Goal: Information Seeking & Learning: Learn about a topic

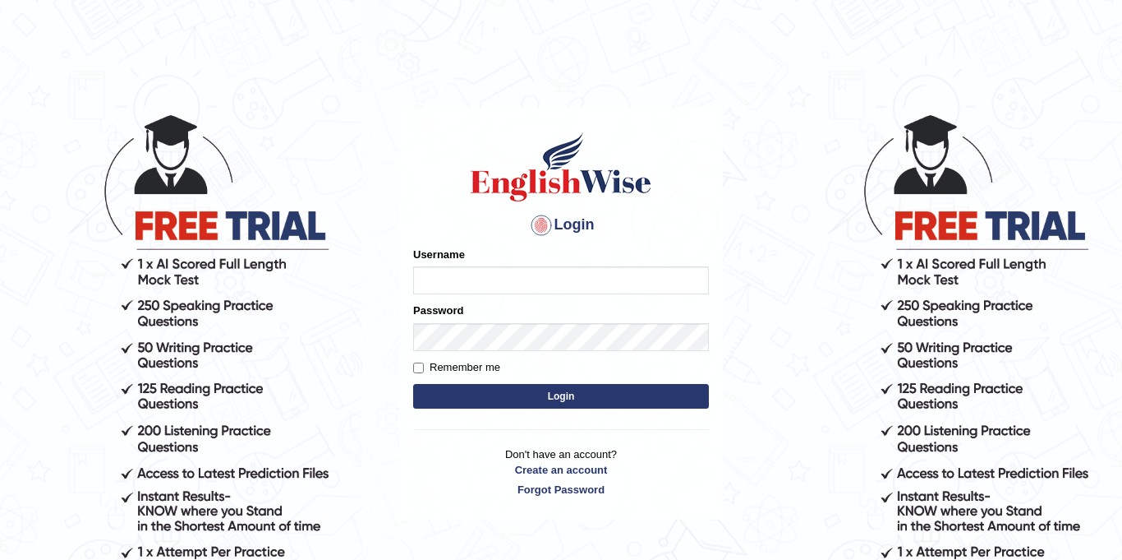
type input "Jolinaseva"
click at [578, 399] on button "Login" at bounding box center [561, 396] width 296 height 25
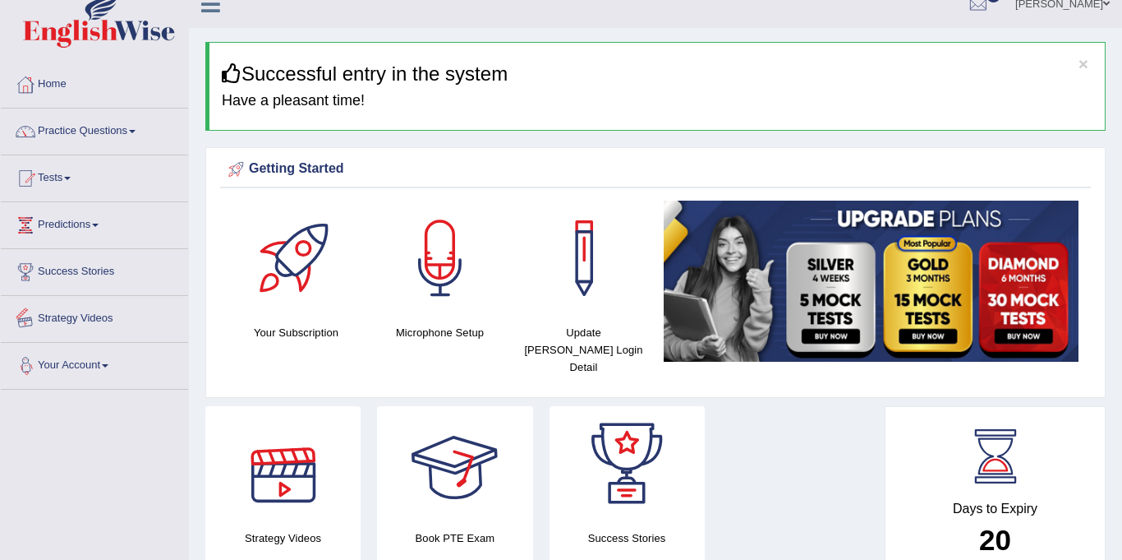
scroll to position [25, 0]
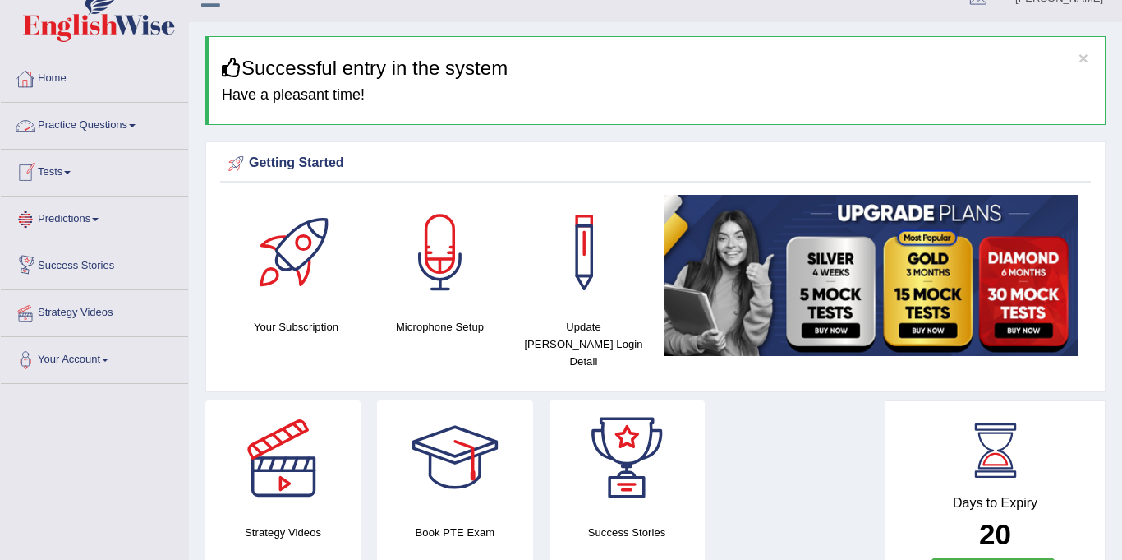
click at [99, 120] on link "Practice Questions" at bounding box center [94, 123] width 187 height 41
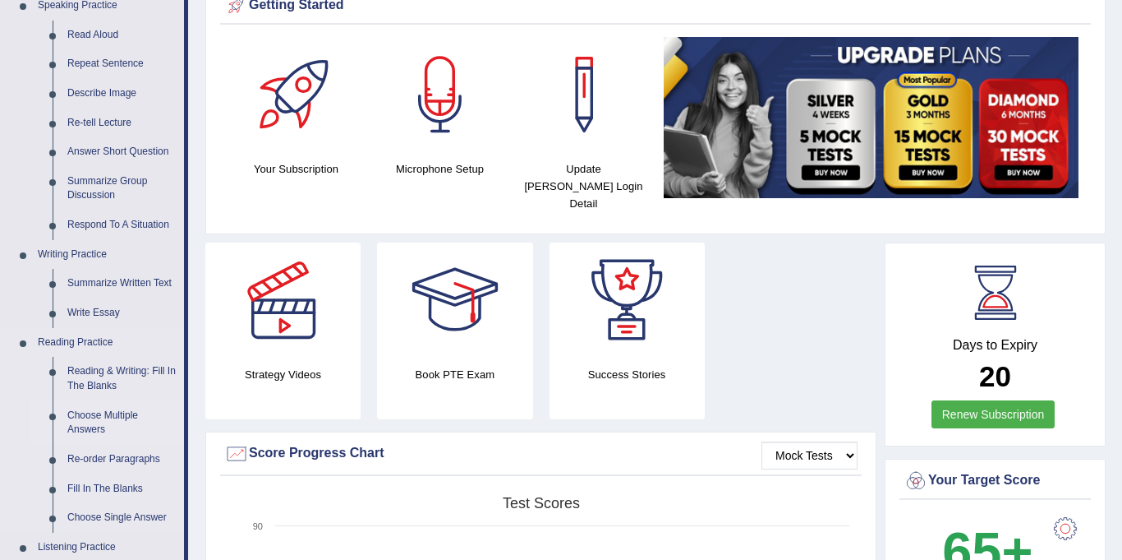
scroll to position [236, 0]
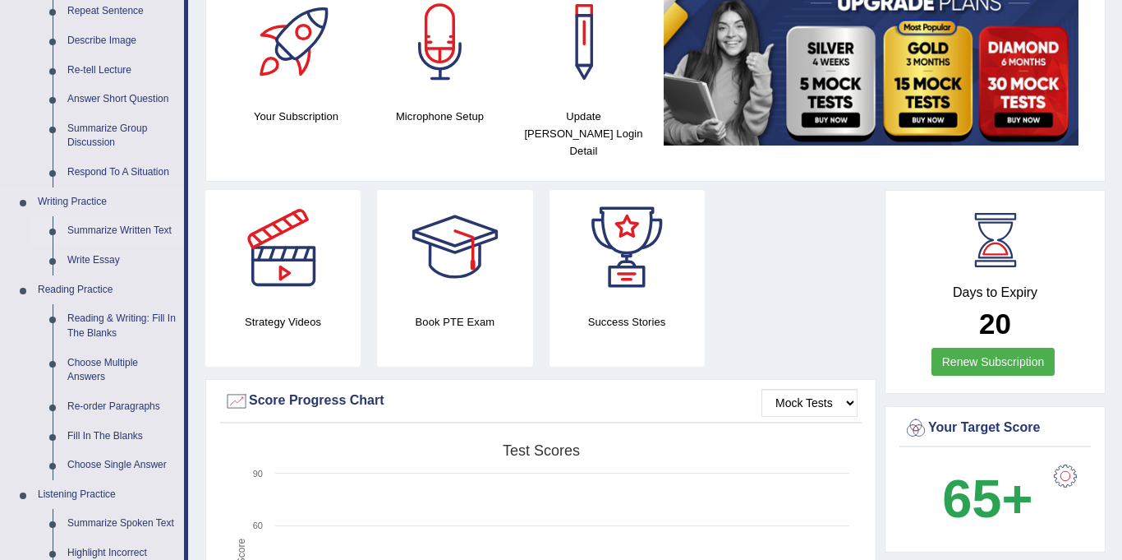
click at [88, 228] on link "Summarize Written Text" at bounding box center [122, 231] width 124 height 30
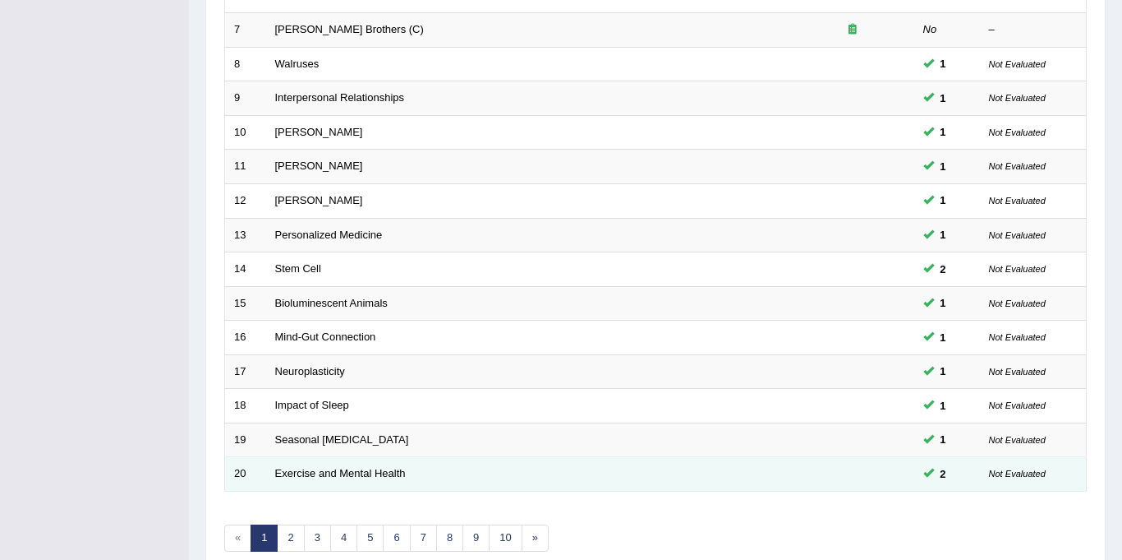
scroll to position [528, 0]
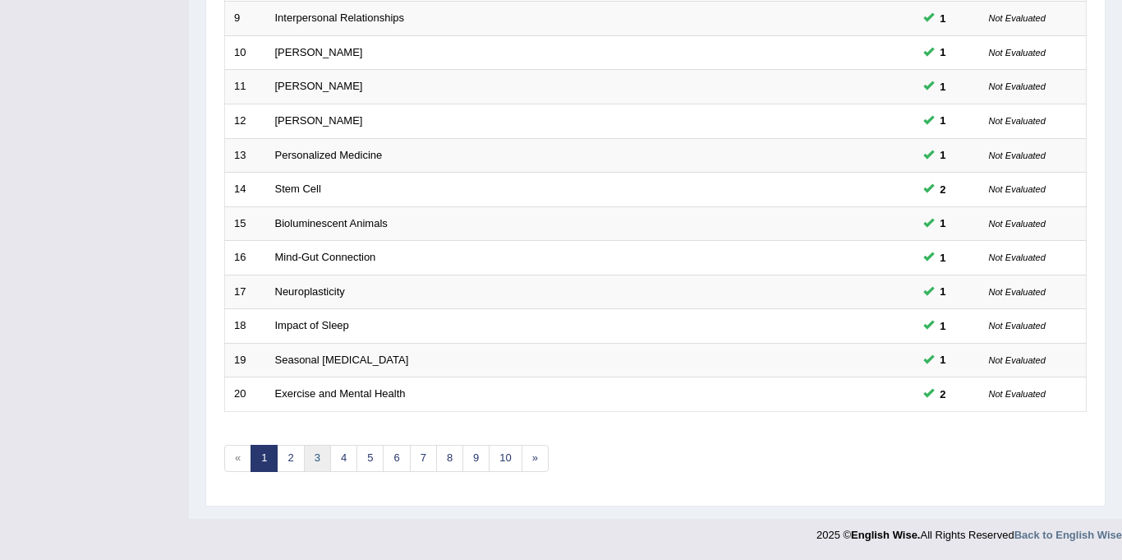
click at [318, 458] on link "3" at bounding box center [317, 458] width 27 height 27
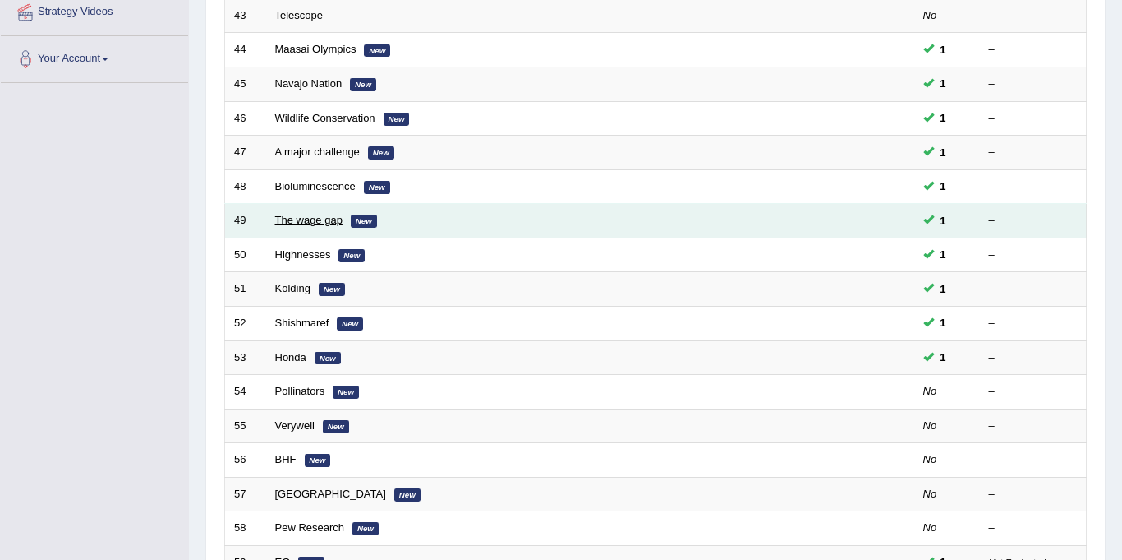
scroll to position [528, 0]
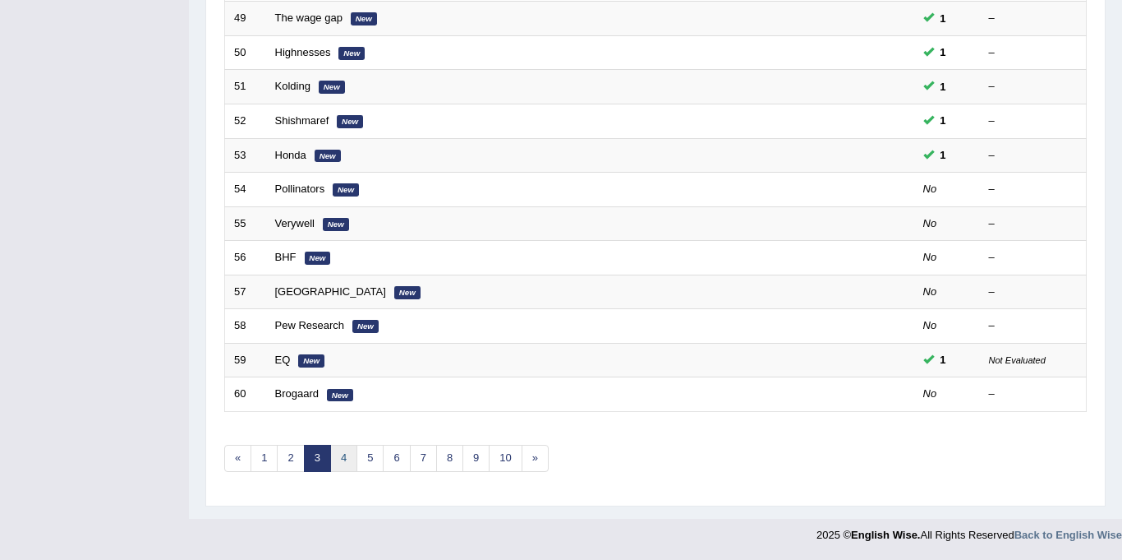
click at [343, 457] on link "4" at bounding box center [343, 458] width 27 height 27
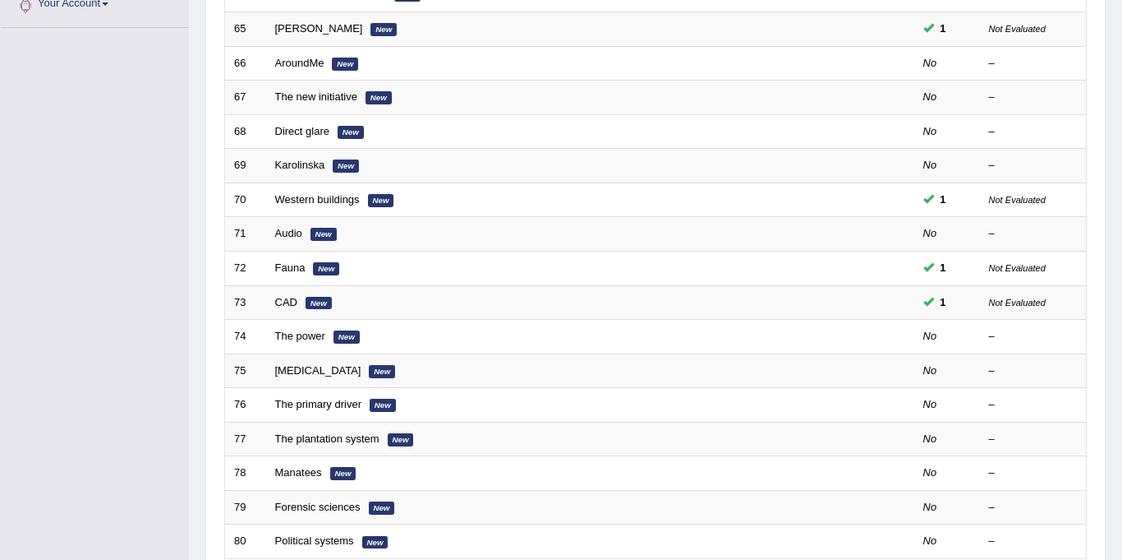
scroll to position [528, 0]
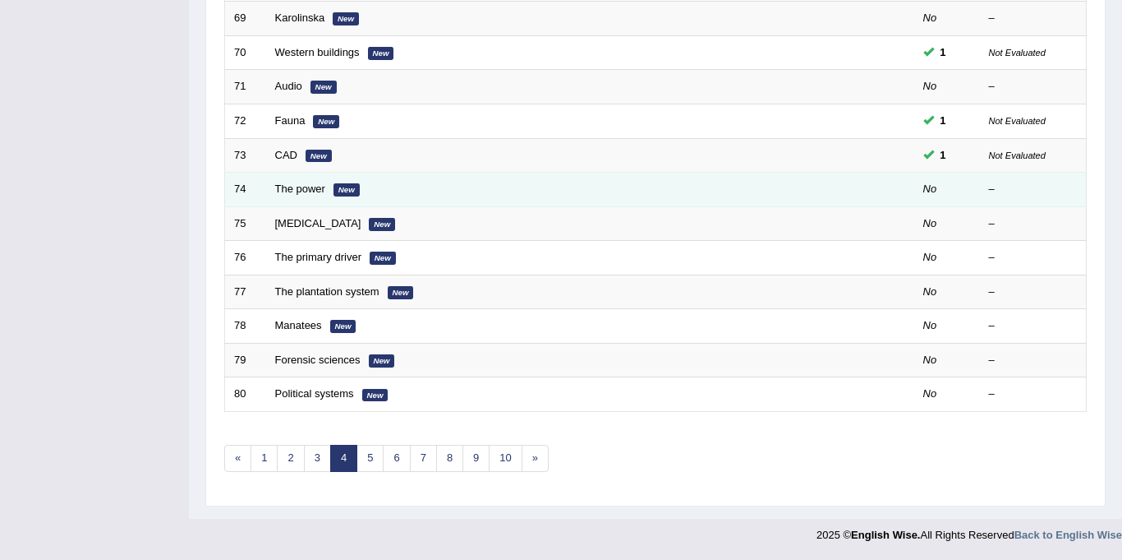
click at [330, 192] on td "The power New" at bounding box center [528, 190] width 525 height 35
click at [311, 191] on link "The power" at bounding box center [300, 188] width 50 height 12
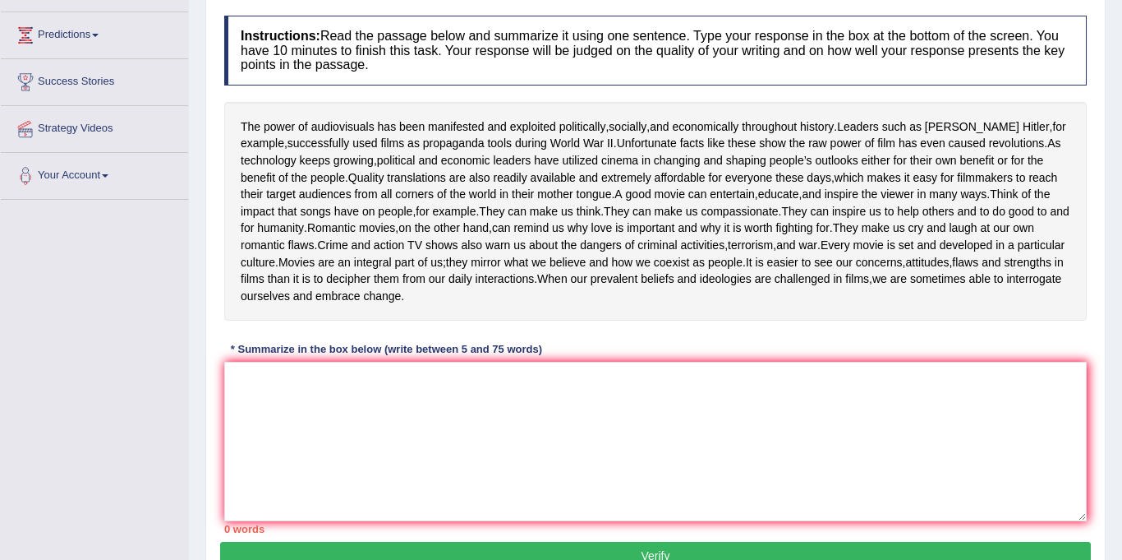
scroll to position [200, 0]
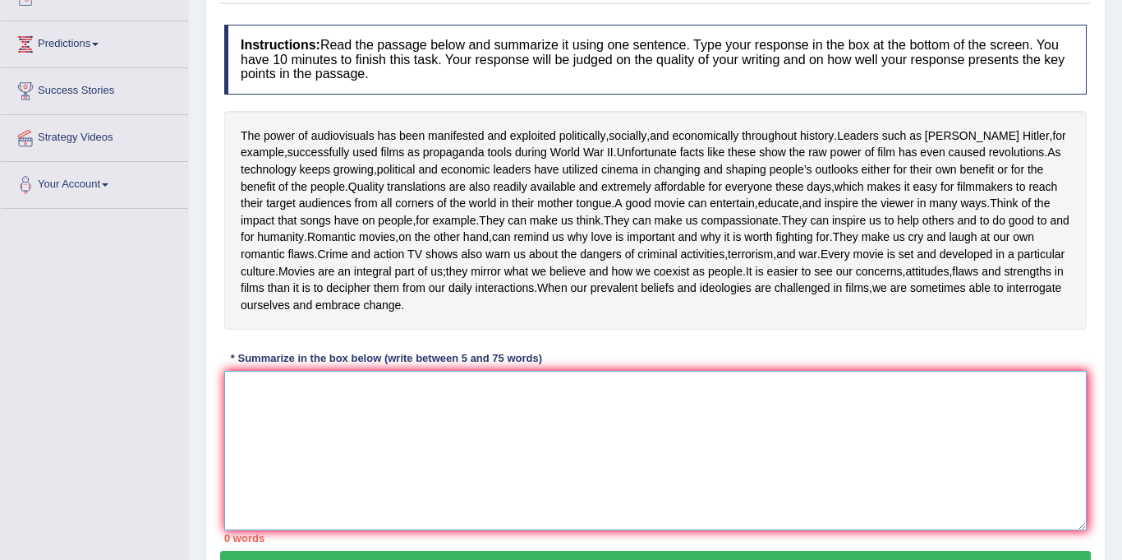
click at [393, 472] on textarea at bounding box center [655, 450] width 863 height 159
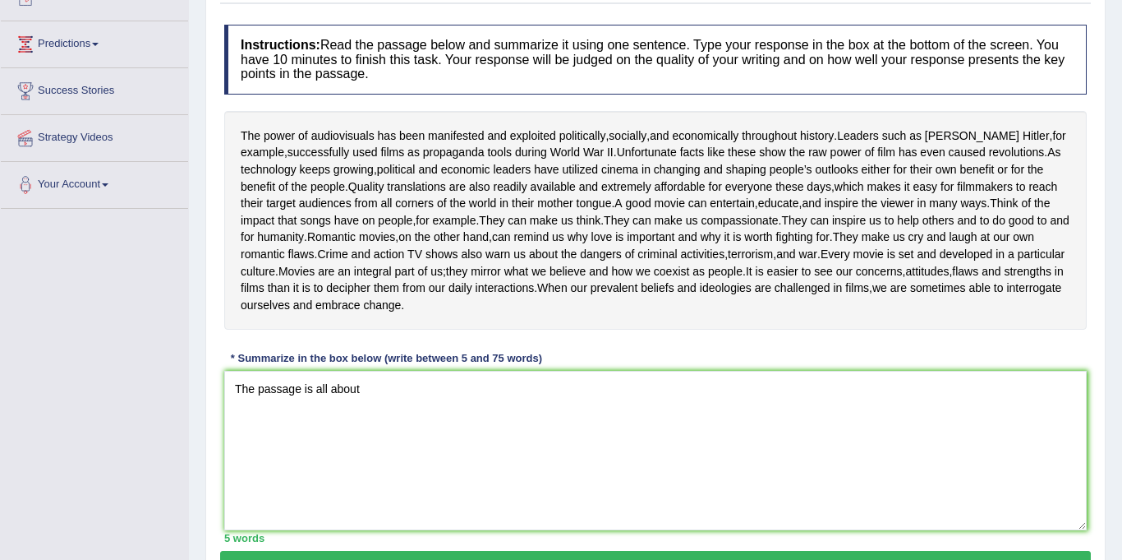
drag, startPoint x: 244, startPoint y: 136, endPoint x: 486, endPoint y: 127, distance: 241.8
click at [486, 127] on div "The power of audiovisuals has been manifested and exploited politically , socia…" at bounding box center [655, 220] width 863 height 219
drag, startPoint x: 241, startPoint y: 125, endPoint x: 252, endPoint y: 137, distance: 16.9
click at [257, 137] on div "The power of audiovisuals has been manifested and exploited politically , socia…" at bounding box center [655, 220] width 863 height 219
drag, startPoint x: 250, startPoint y: 137, endPoint x: 343, endPoint y: 171, distance: 98.8
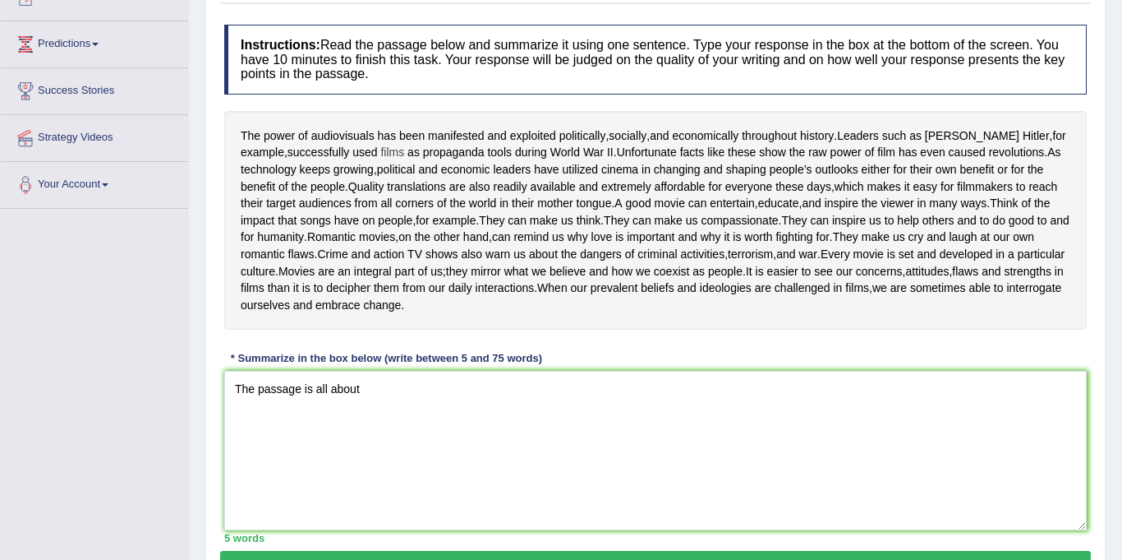
click at [349, 154] on div "The power of audiovisuals has been manifested and exploited politically , socia…" at bounding box center [655, 220] width 863 height 219
click at [371, 442] on textarea "The passage is all about" at bounding box center [655, 450] width 863 height 159
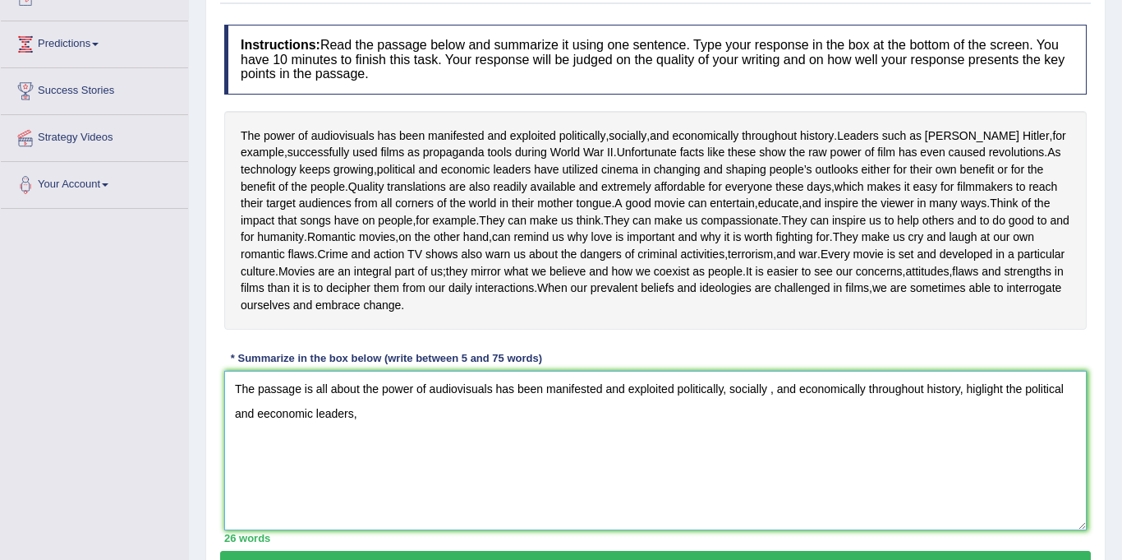
click at [265, 484] on textarea "The passage is all about the power of audiovisuals has been manifested and expl…" at bounding box center [655, 450] width 863 height 159
click at [361, 482] on textarea "The passage is all about the power of audiovisuals has been manifested and expl…" at bounding box center [655, 450] width 863 height 159
click at [367, 482] on textarea "The passage is all about the power of audiovisuals has been manifested and expl…" at bounding box center [655, 450] width 863 height 159
click at [486, 485] on textarea "The passage is all about the power of audiovisuals has been manifested and expl…" at bounding box center [655, 450] width 863 height 159
click at [624, 482] on textarea "The passage is all about the power of audiovisuals has been manifested and expl…" at bounding box center [655, 450] width 863 height 159
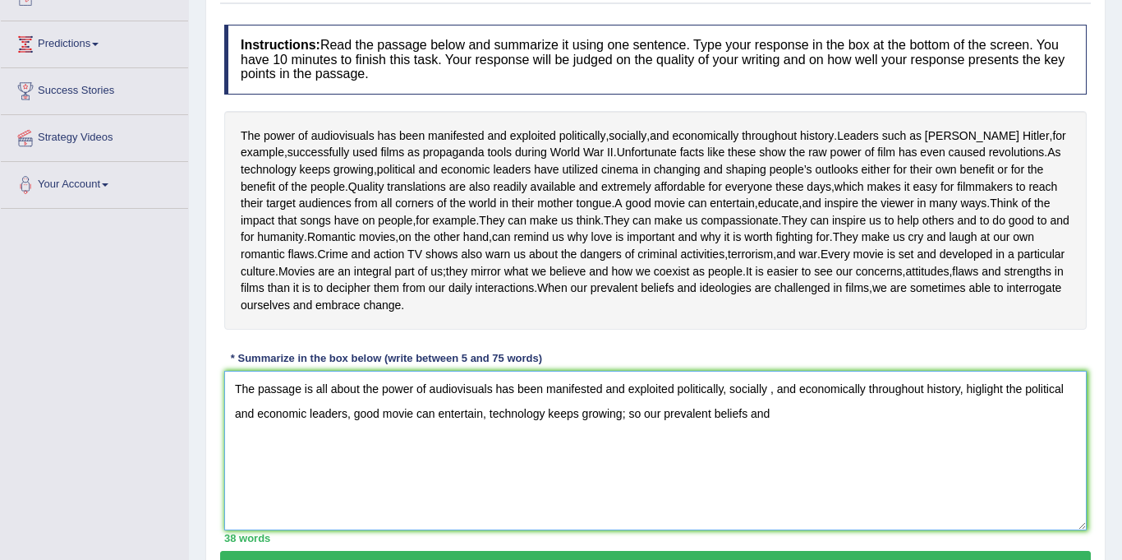
click at [795, 472] on textarea "The passage is all about the power of audiovisuals has been manifested and expl…" at bounding box center [655, 450] width 863 height 159
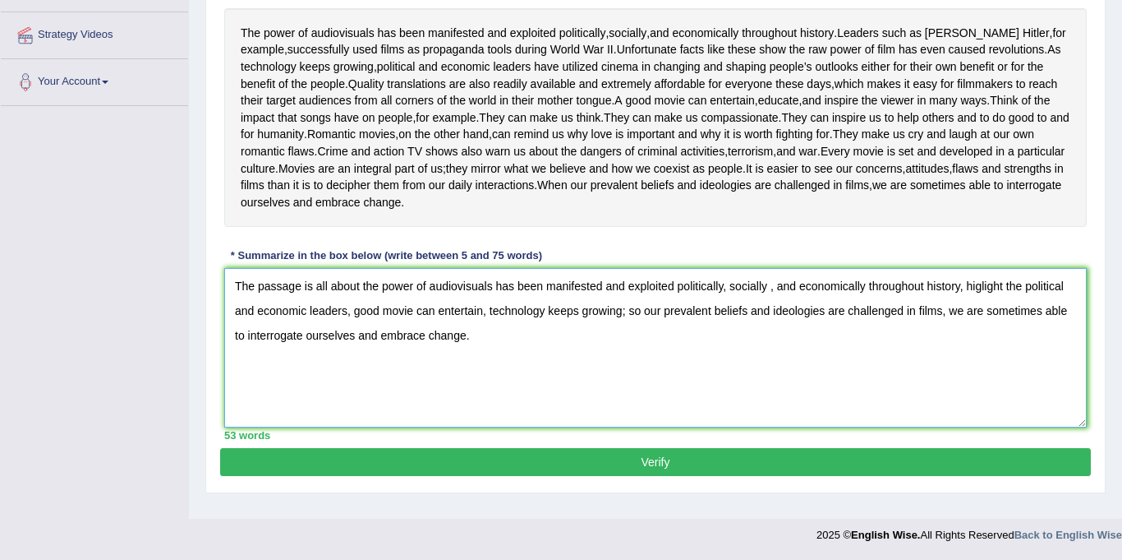
scroll to position [316, 0]
type textarea "The passage is all about the power of audiovisuals has been manifested and expl…"
click at [641, 476] on button "Verify" at bounding box center [655, 462] width 871 height 28
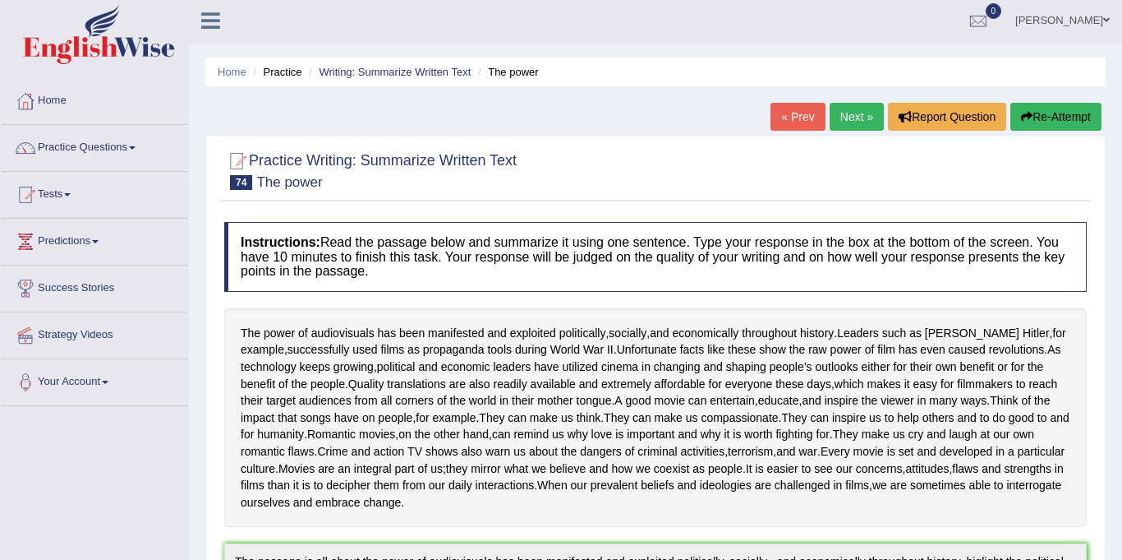
scroll to position [0, 0]
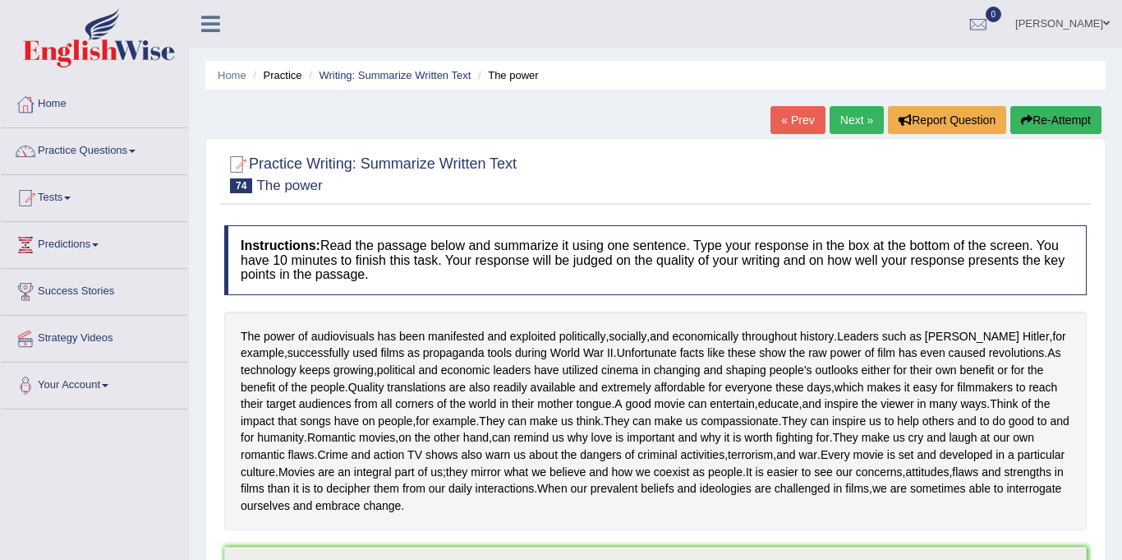
click at [842, 125] on link "Next »" at bounding box center [857, 120] width 54 height 28
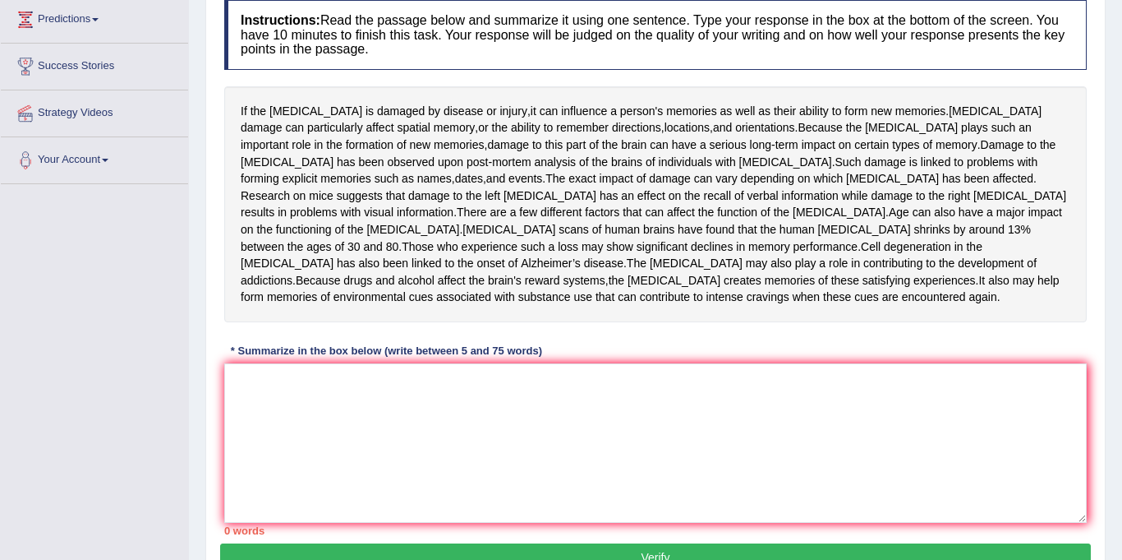
scroll to position [234, 0]
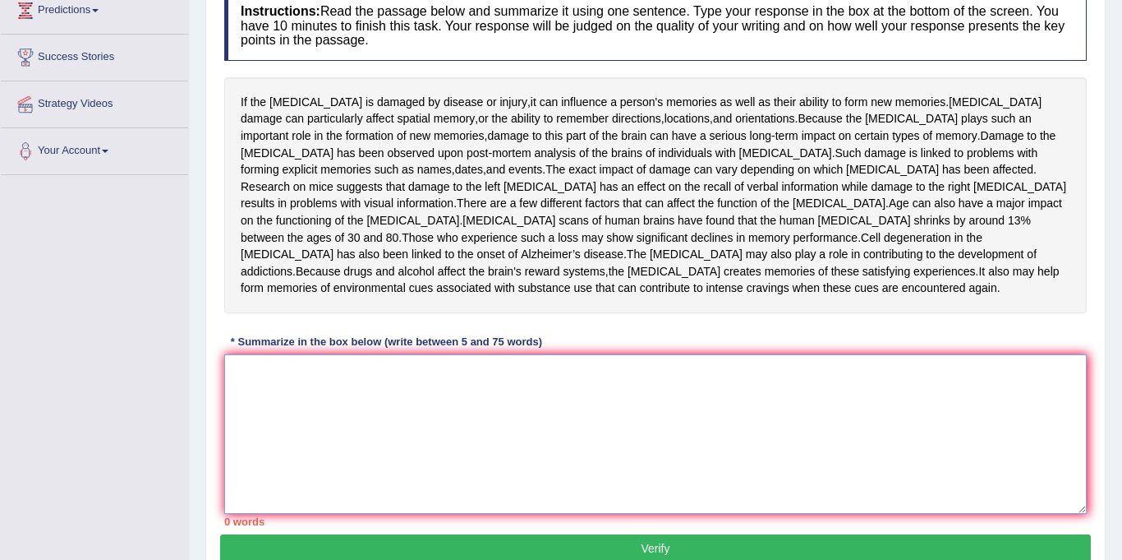
click at [363, 483] on textarea at bounding box center [655, 433] width 863 height 159
click at [315, 454] on textarea at bounding box center [655, 433] width 863 height 159
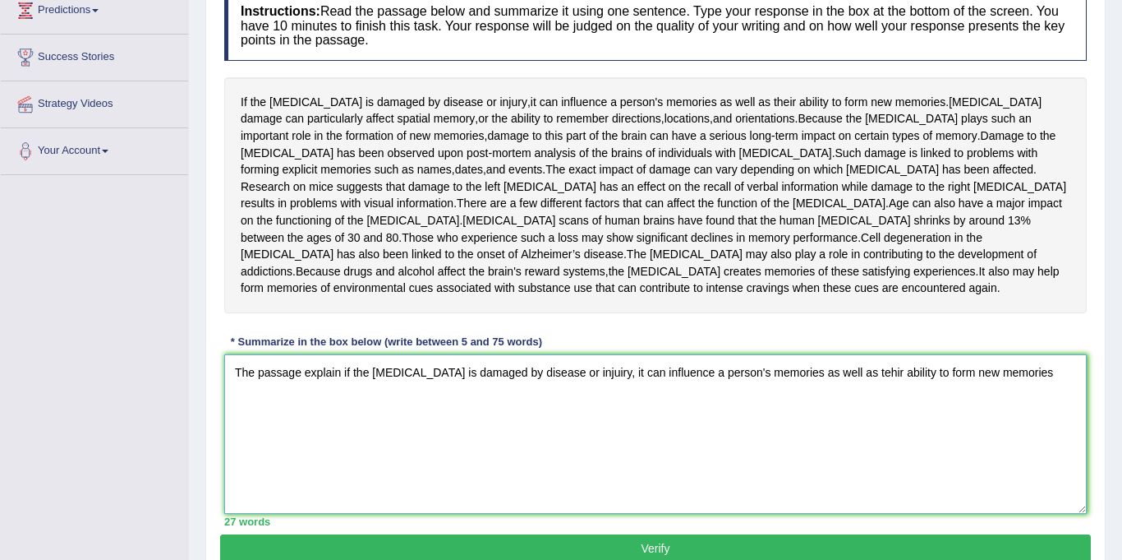
click at [864, 454] on textarea "The passage explain if the hippocampus is damaged by disease or injuiry, it can…" at bounding box center [655, 433] width 863 height 159
click at [1026, 457] on textarea "The passage explain if the hippocampus is damaged by disease or injuiry, it can…" at bounding box center [655, 433] width 863 height 159
click at [1026, 458] on textarea "The passage explain if the hippocampus is damaged by disease or injuiry, it can…" at bounding box center [655, 433] width 863 height 159
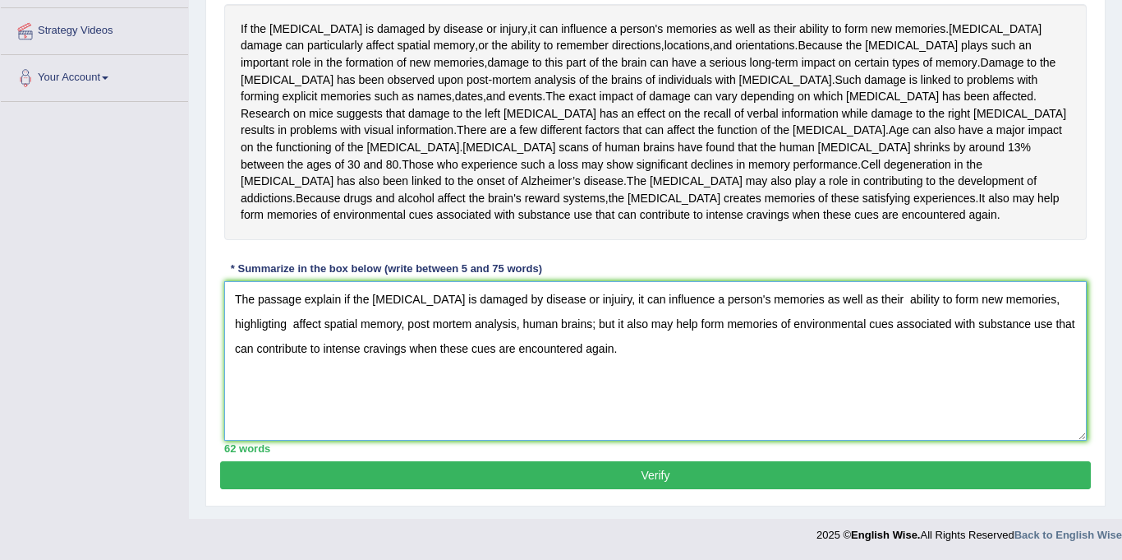
scroll to position [331, 0]
type textarea "The passage explain if the hippocampus is damaged by disease or injuiry, it can…"
click at [673, 489] on button "Verify" at bounding box center [655, 475] width 871 height 28
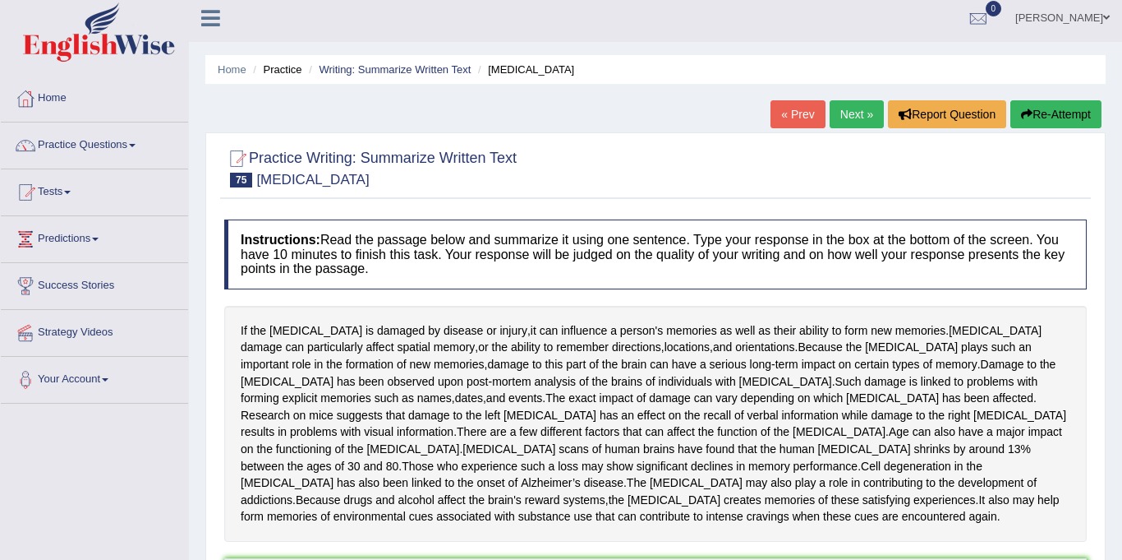
scroll to position [7, 0]
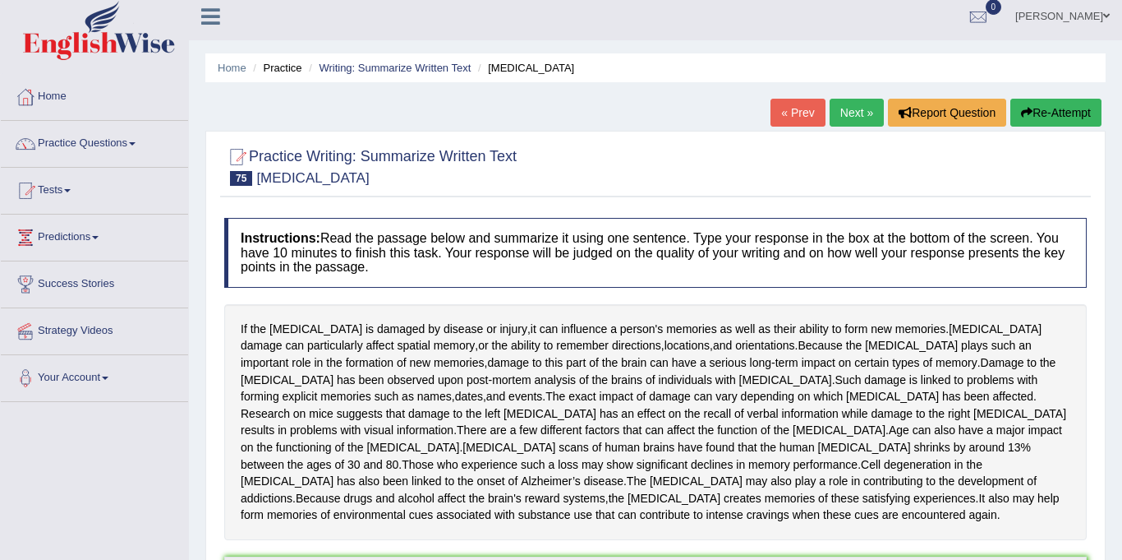
click at [848, 114] on link "Next »" at bounding box center [857, 113] width 54 height 28
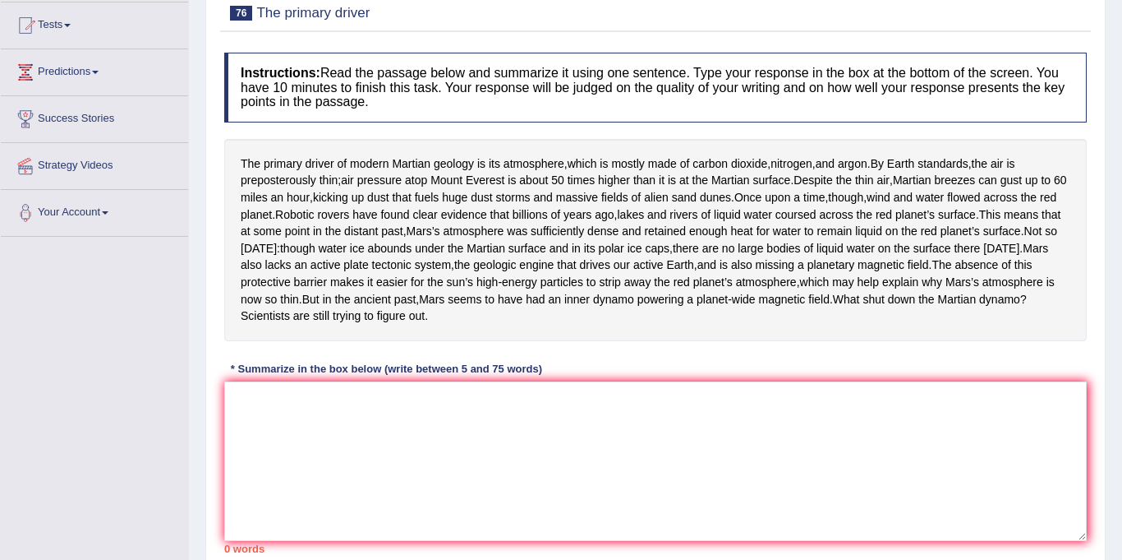
scroll to position [120, 0]
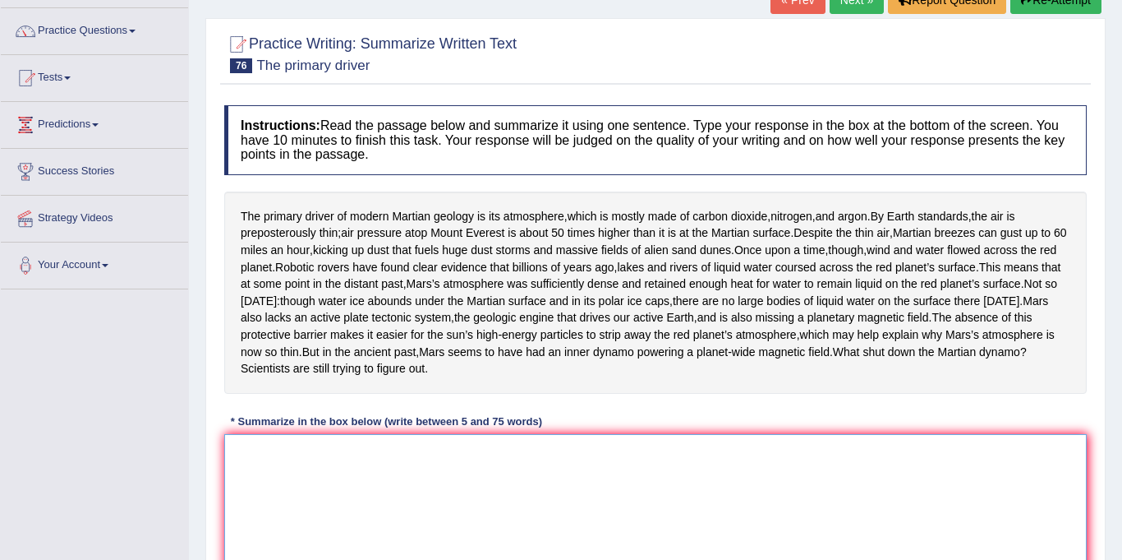
click at [393, 532] on textarea at bounding box center [655, 513] width 863 height 159
type textarea "t"
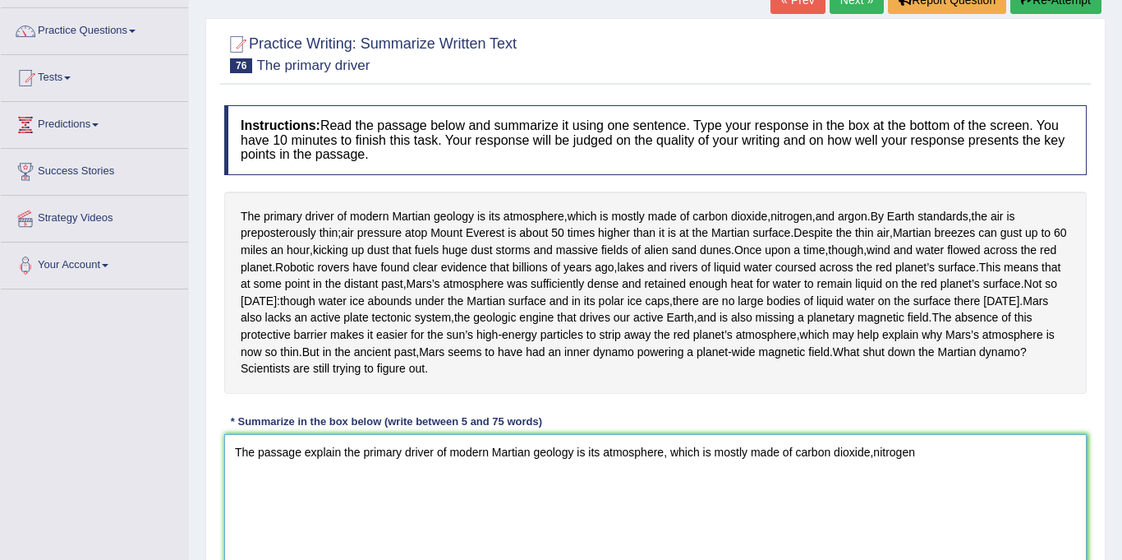
click at [869, 505] on textarea "The passage explain the primary driver of modern Martian geology is its atmosph…" at bounding box center [655, 513] width 863 height 159
click at [931, 510] on textarea "The passage explain the primary driver of modern Martian geology is its atmosph…" at bounding box center [655, 513] width 863 height 159
click at [339, 500] on textarea "The passage explain the primary driver of modern Martian geology is its atmosph…" at bounding box center [655, 513] width 863 height 159
click at [1022, 501] on textarea "The passage explains that the primary driver of modern Martian geology is its a…" at bounding box center [655, 513] width 863 height 159
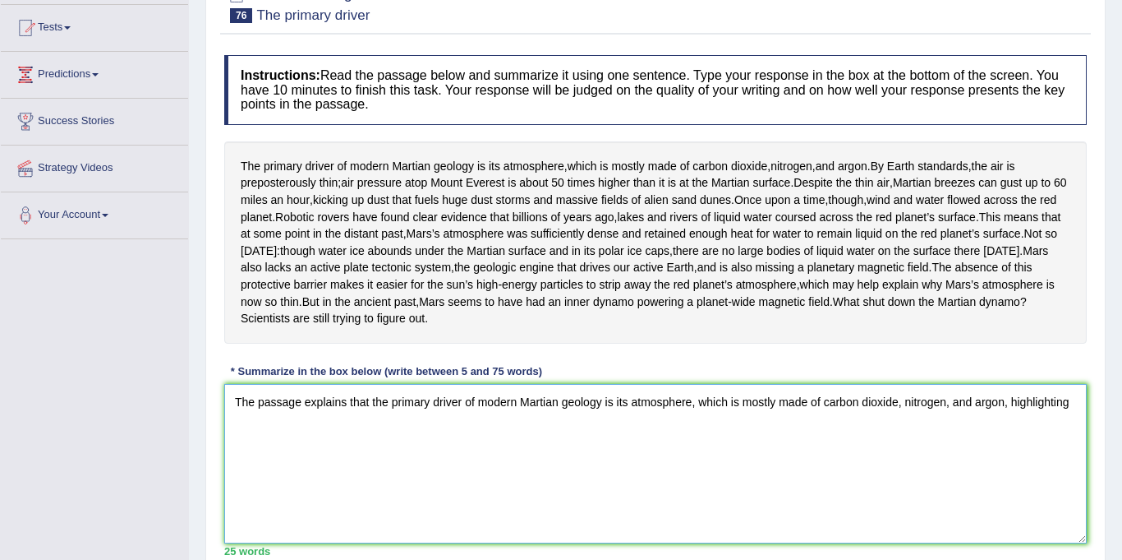
scroll to position [175, 0]
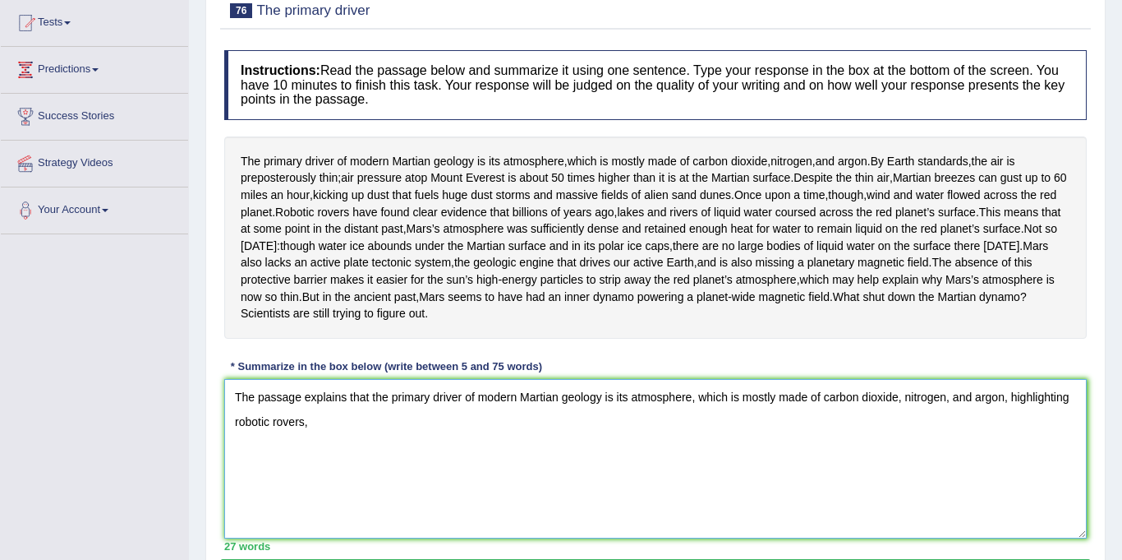
click at [386, 458] on textarea "The passage explains that the primary driver of modern Martian geology is its a…" at bounding box center [655, 458] width 863 height 159
click at [351, 475] on textarea "The passage explains that the primary driver of modern Martian geology is its a…" at bounding box center [655, 458] width 863 height 159
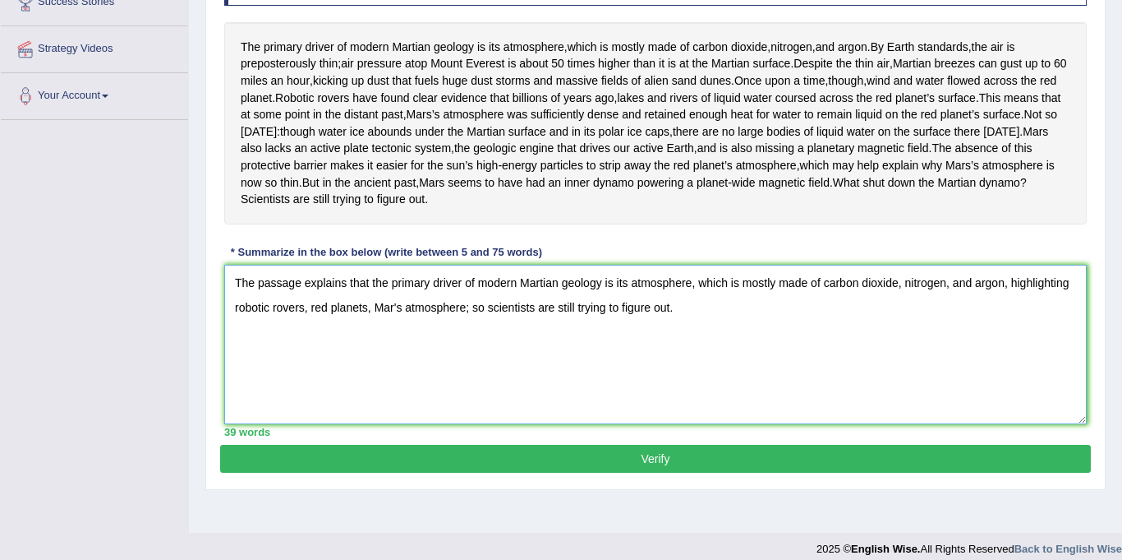
scroll to position [286, 0]
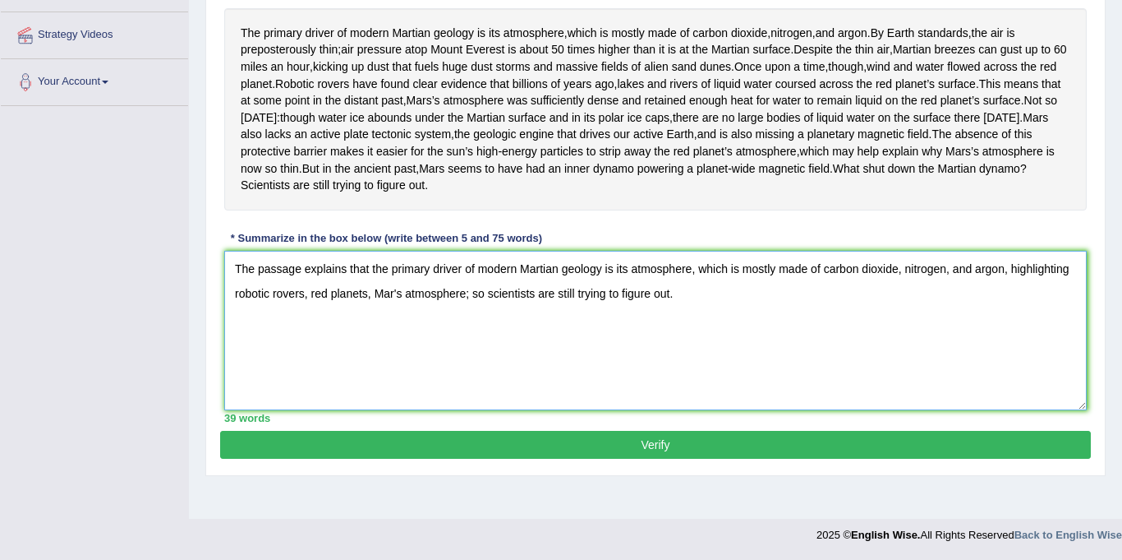
type textarea "The passage explains that the primary driver of modern Martian geology is its a…"
click at [651, 458] on button "Verify" at bounding box center [655, 445] width 871 height 28
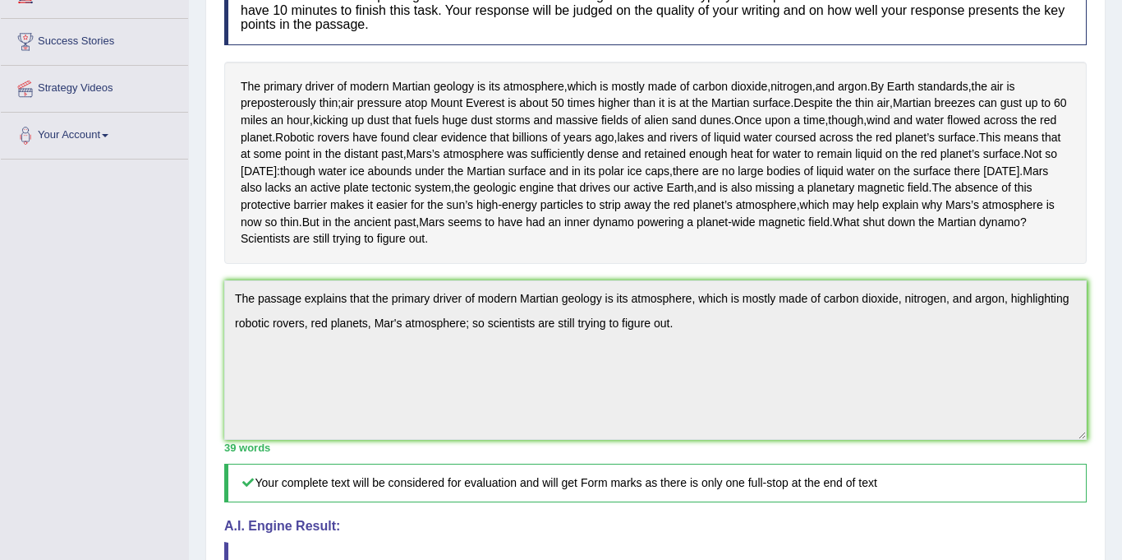
scroll to position [0, 0]
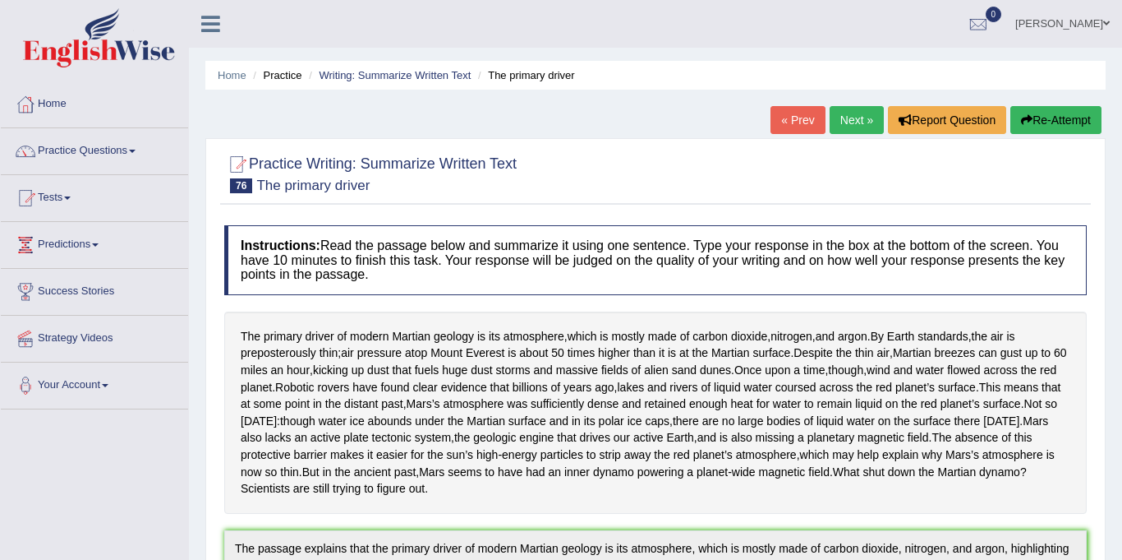
click at [847, 115] on link "Next »" at bounding box center [857, 120] width 54 height 28
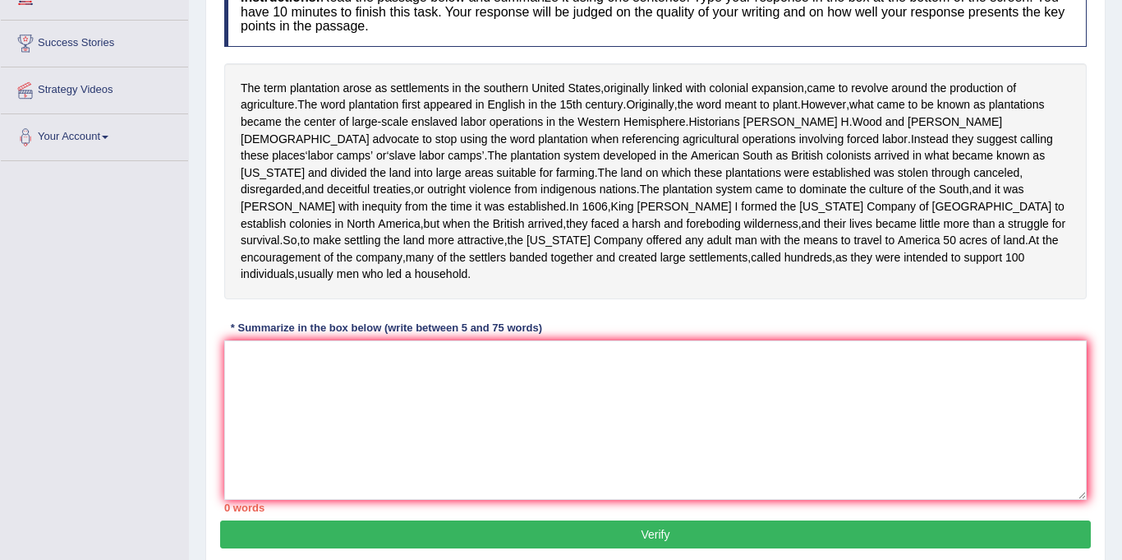
scroll to position [248, 0]
click at [331, 440] on textarea at bounding box center [655, 419] width 863 height 159
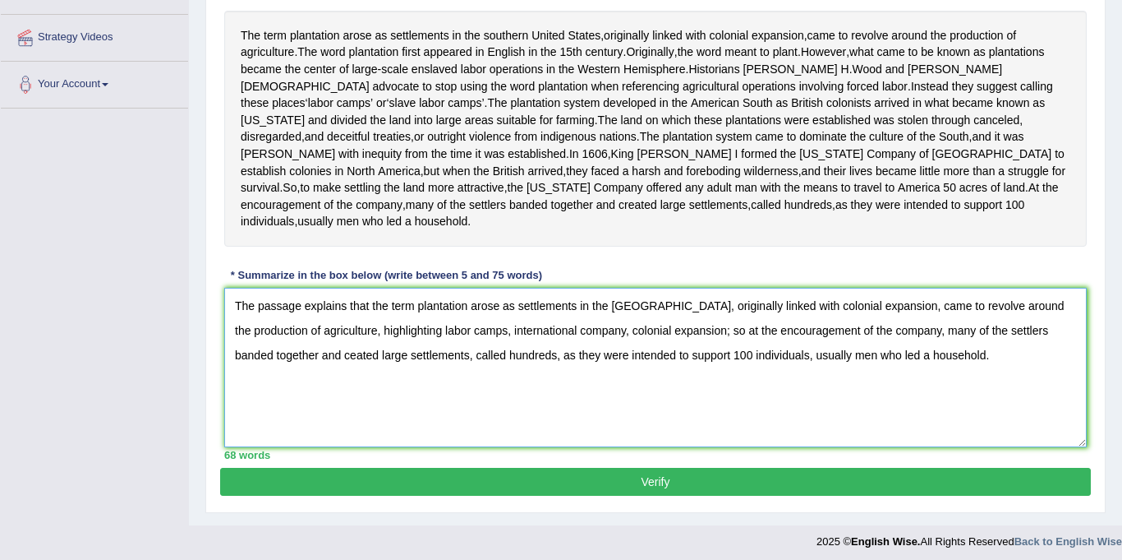
scroll to position [303, 0]
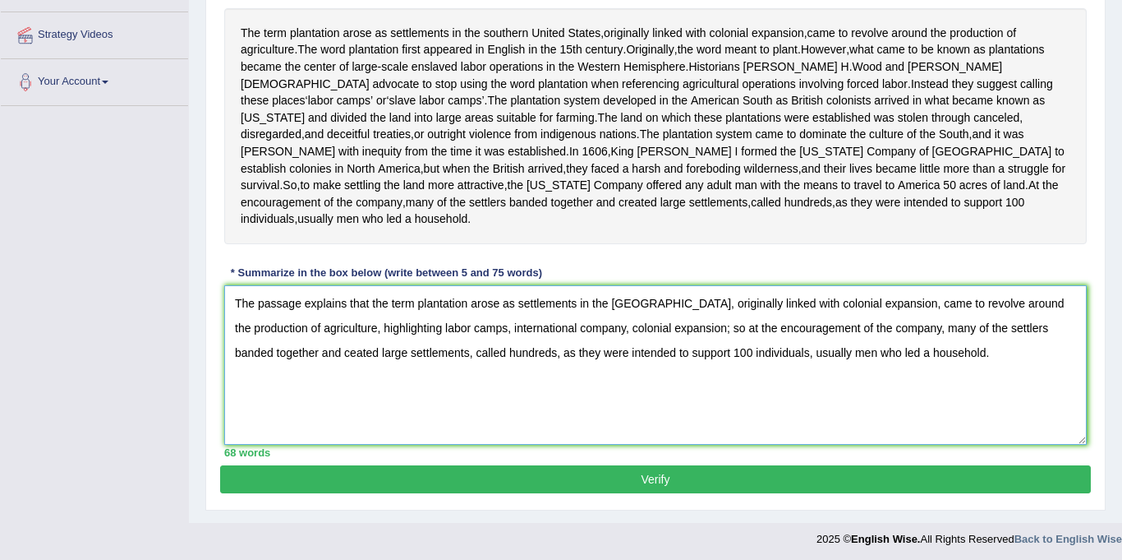
type textarea "The passage explains that the term plantation arose as settlements in the south…"
click at [624, 465] on button "Verify" at bounding box center [655, 479] width 871 height 28
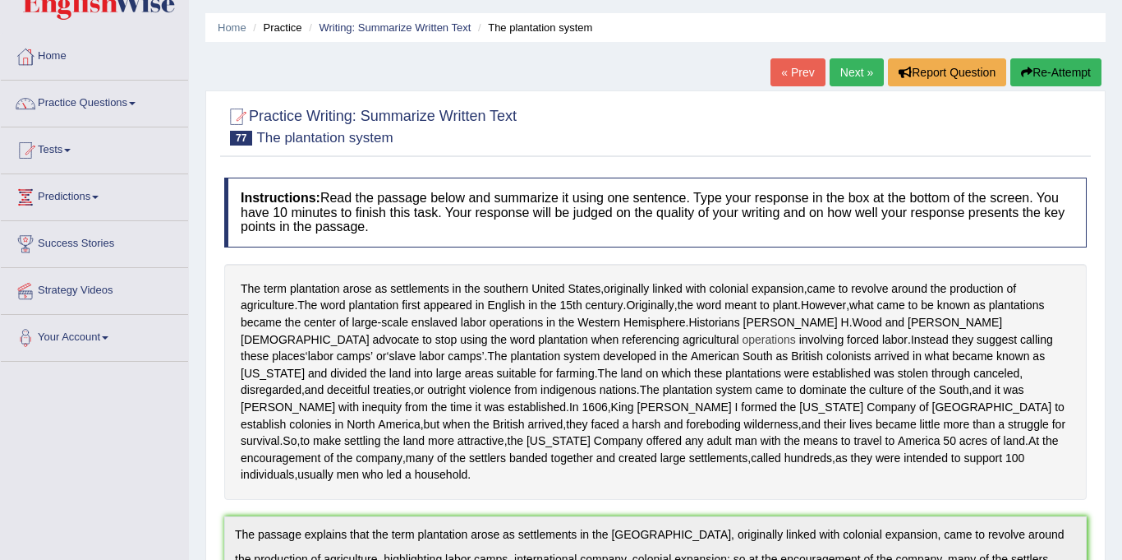
scroll to position [0, 0]
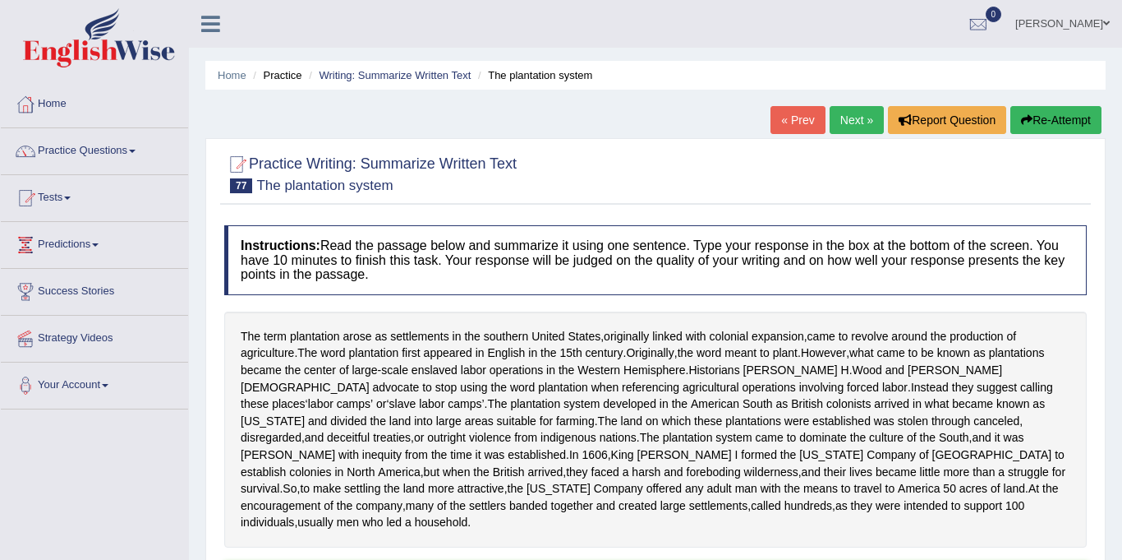
click at [855, 120] on link "Next »" at bounding box center [857, 120] width 54 height 28
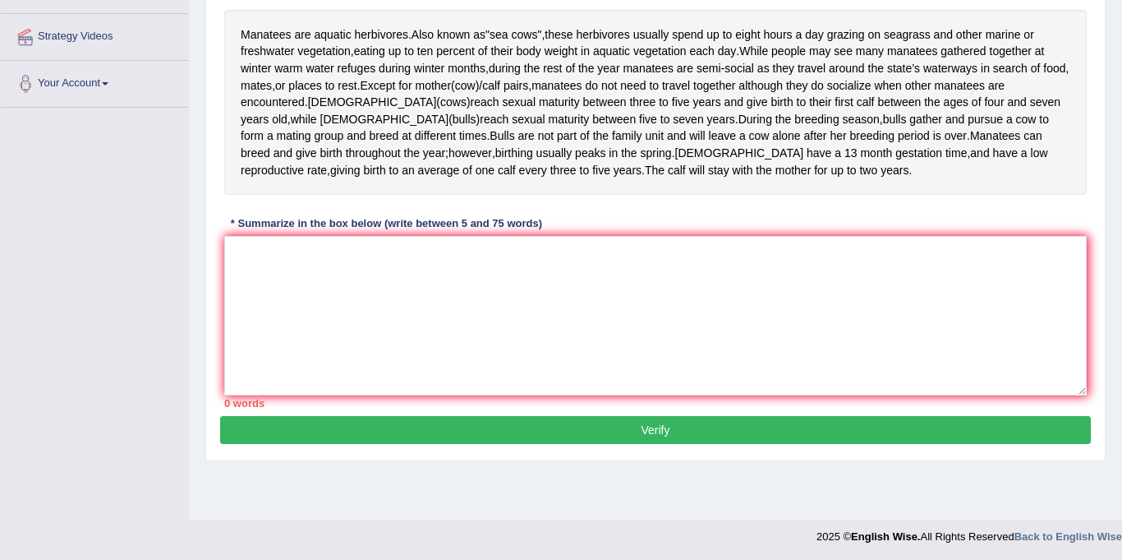
scroll to position [283, 0]
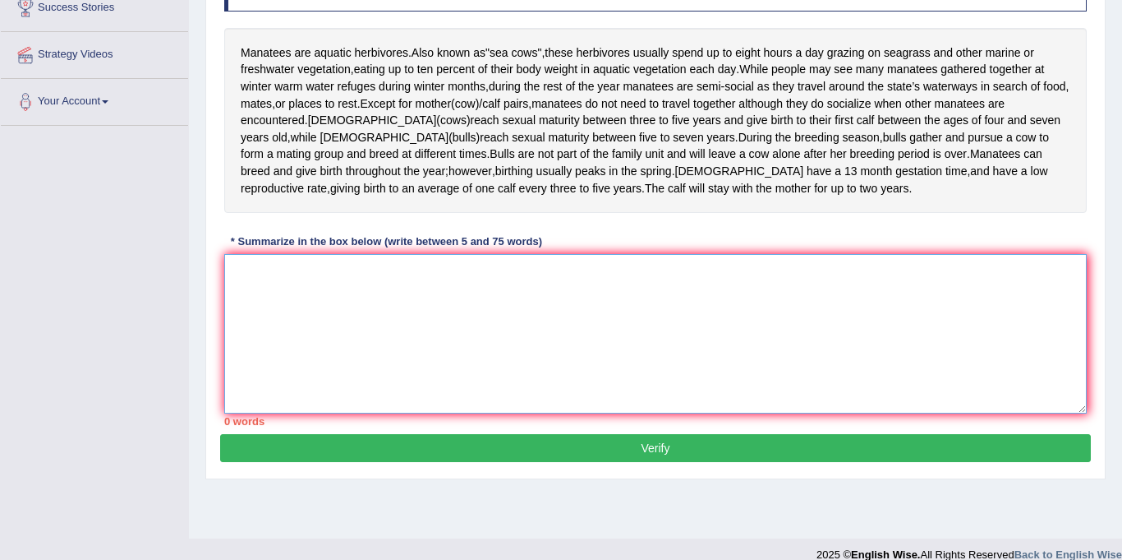
click at [438, 402] on textarea at bounding box center [655, 333] width 863 height 159
type textarea "M"
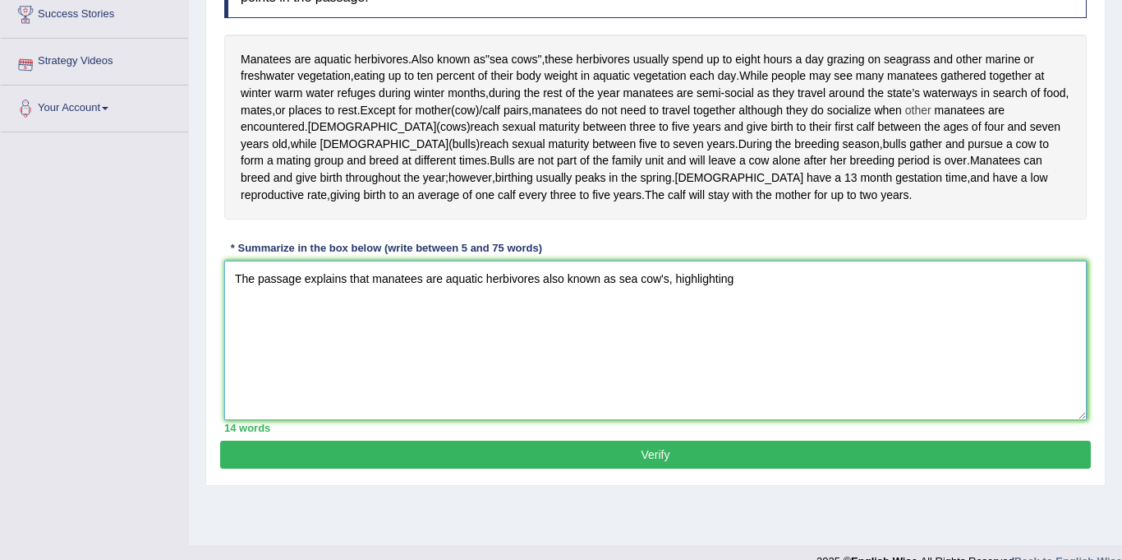
scroll to position [275, 0]
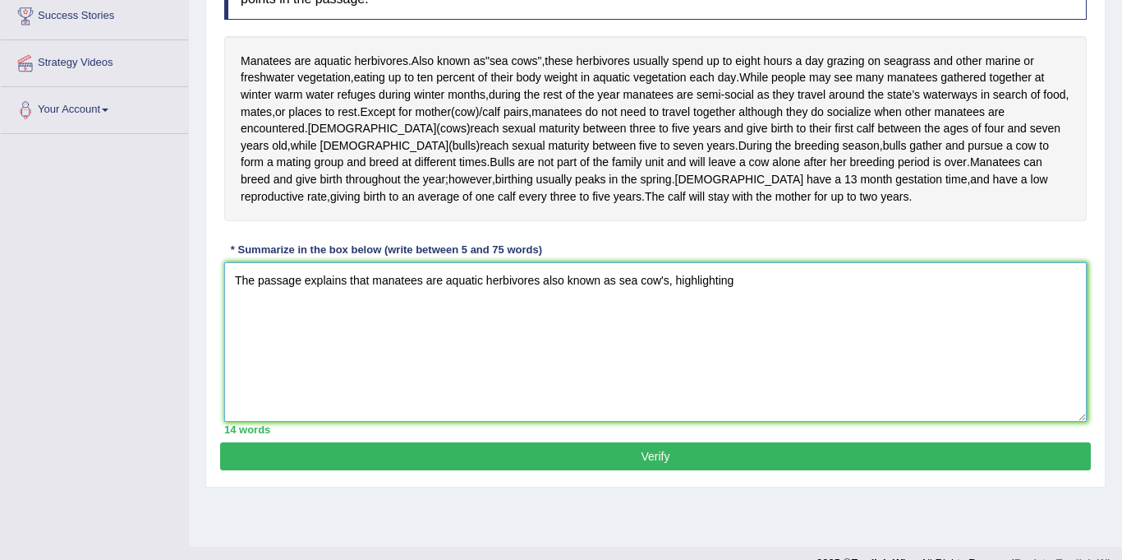
click at [761, 325] on textarea "The passage explains that manatees are aquatic herbivores also known as sea cow…" at bounding box center [655, 341] width 863 height 159
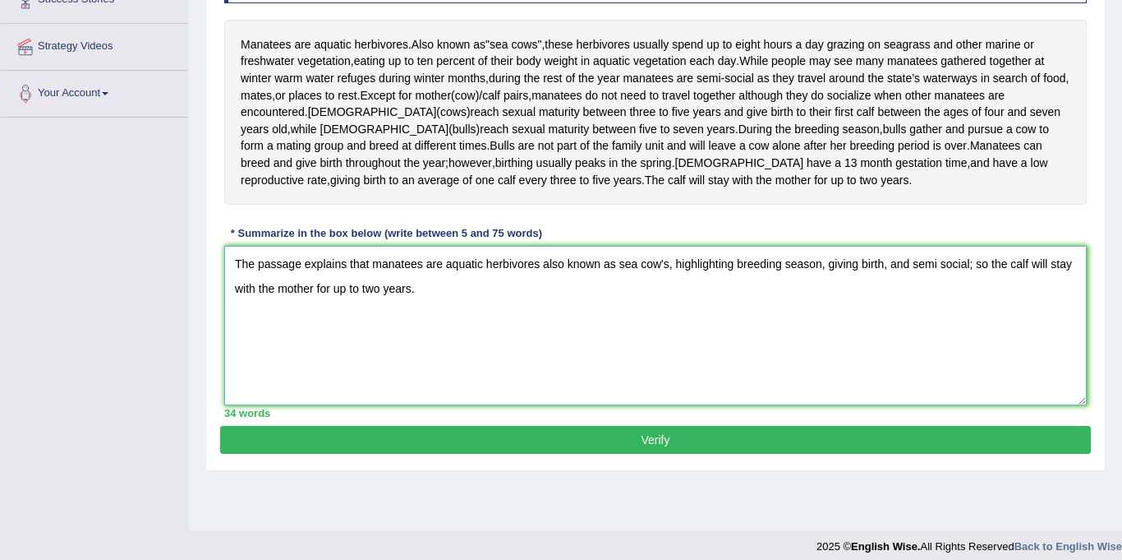
scroll to position [301, 0]
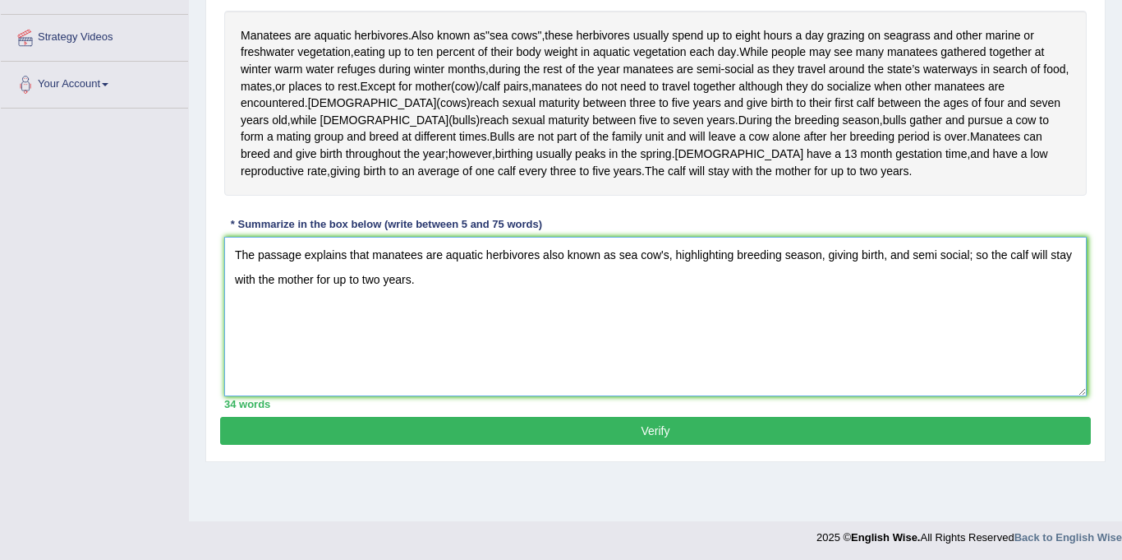
type textarea "The passage explains that manatees are aquatic herbivores also known as sea cow…"
click at [525, 445] on button "Verify" at bounding box center [655, 431] width 871 height 28
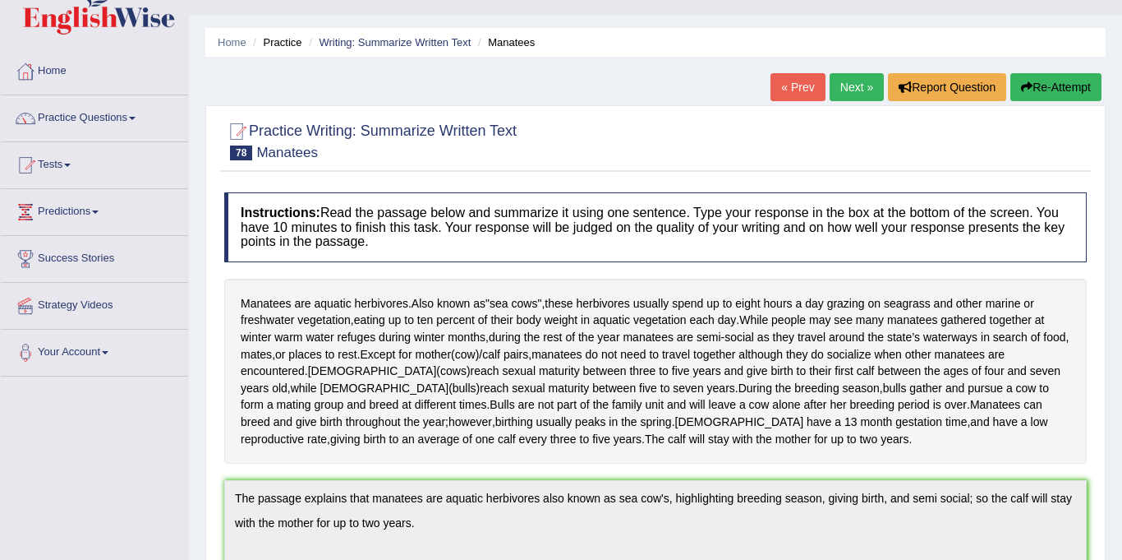
scroll to position [0, 0]
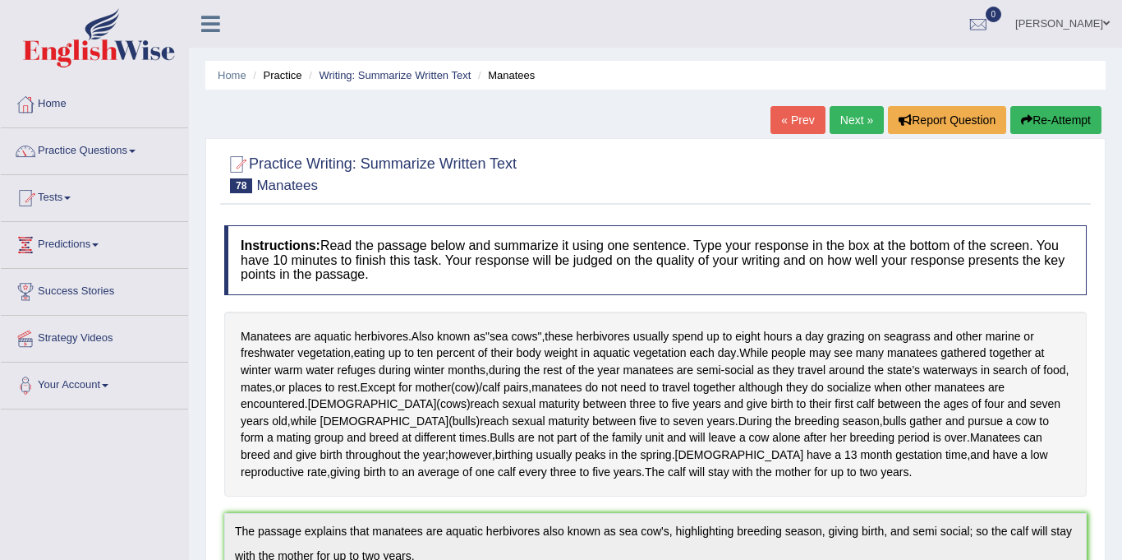
click at [844, 125] on link "Next »" at bounding box center [857, 120] width 54 height 28
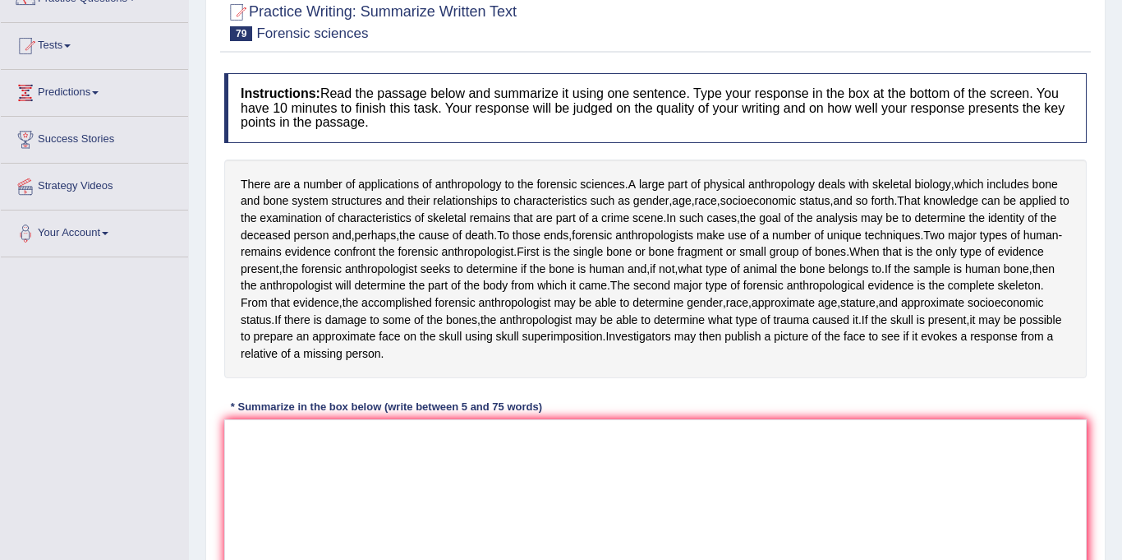
scroll to position [182, 0]
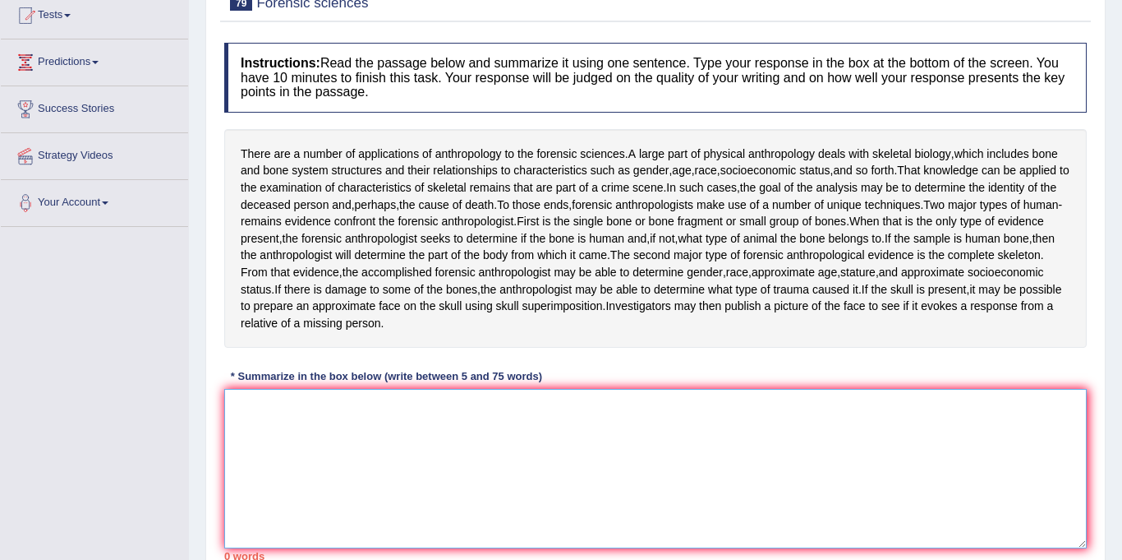
click at [403, 441] on textarea at bounding box center [655, 468] width 863 height 159
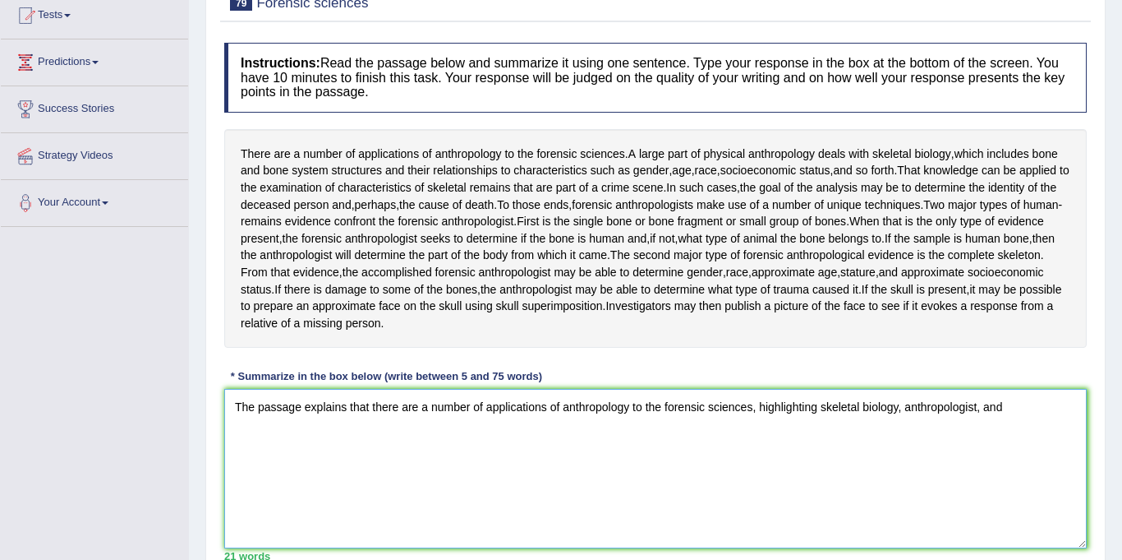
click at [976, 411] on textarea "The passage explains that there are a number of applications of anthropology to…" at bounding box center [655, 468] width 863 height 159
click at [980, 405] on textarea "The passage explains that there are a number of applications of anthropology to…" at bounding box center [655, 468] width 863 height 159
drag, startPoint x: 969, startPoint y: 399, endPoint x: 979, endPoint y: 410, distance: 14.5
click at [970, 400] on textarea "The passage explains that there are a number of applications of anthropology to…" at bounding box center [655, 468] width 863 height 159
click at [975, 408] on textarea "The passage explains that there are a number of applications of anthropology to…" at bounding box center [655, 468] width 863 height 159
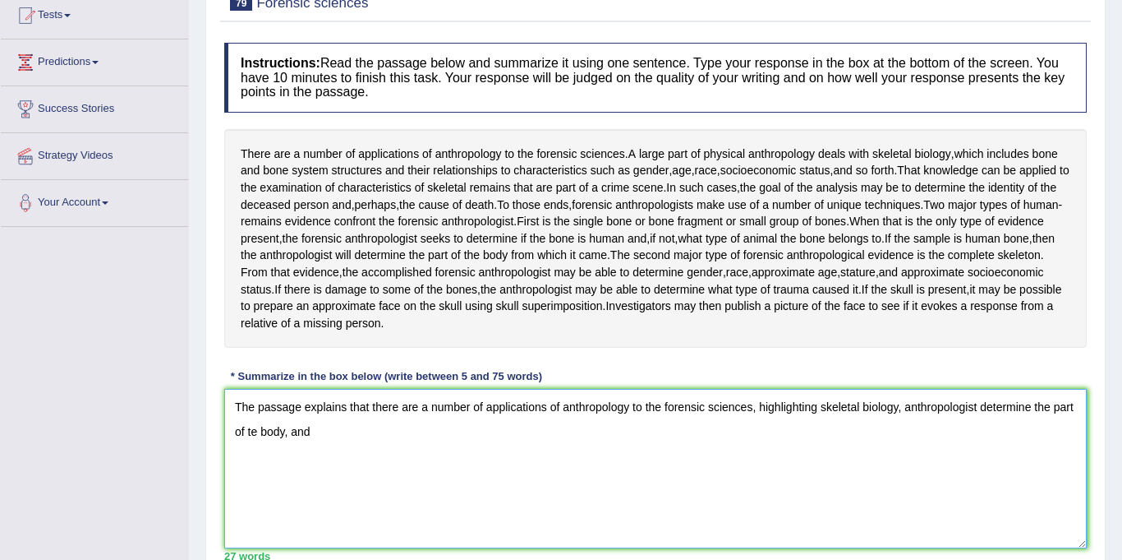
click at [254, 435] on textarea "The passage explains that there are a number of applications of anthropology to…" at bounding box center [655, 468] width 863 height 159
click at [297, 436] on textarea "The passage explains that there are a number of applications of anthropology to…" at bounding box center [655, 468] width 863 height 159
click at [326, 439] on textarea "The passage explains that there are a number of applications of anthropology to…" at bounding box center [655, 468] width 863 height 159
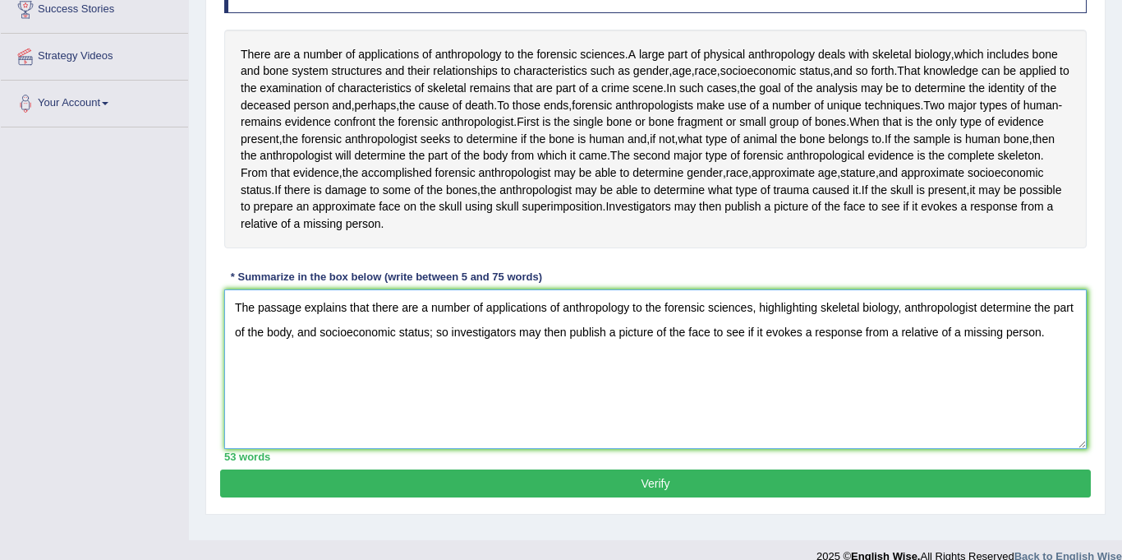
scroll to position [283, 0]
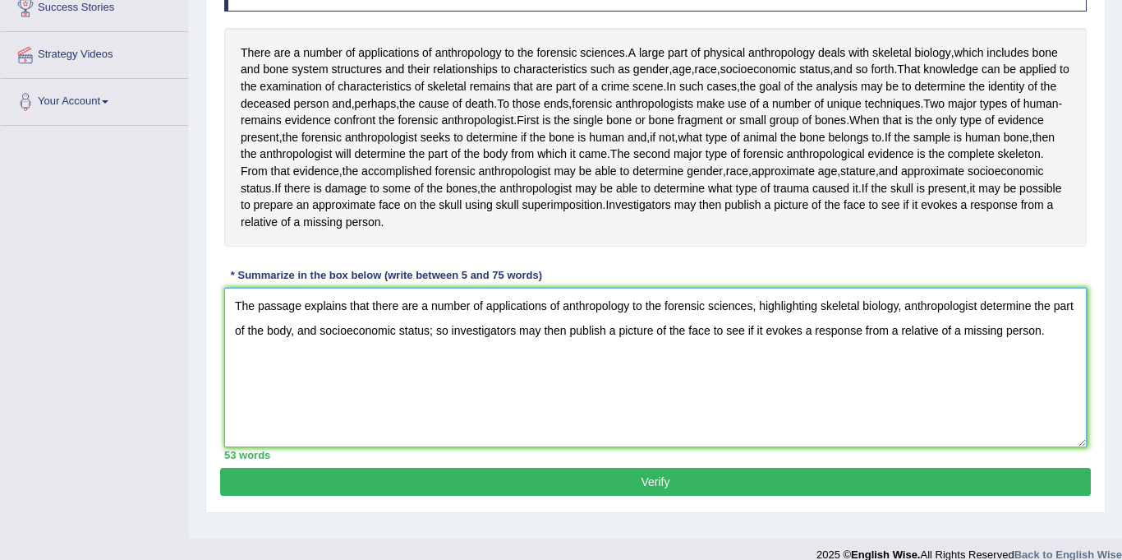
type textarea "The passage explains that there are a number of applications of anthropology to…"
click at [685, 479] on button "Verify" at bounding box center [655, 482] width 871 height 28
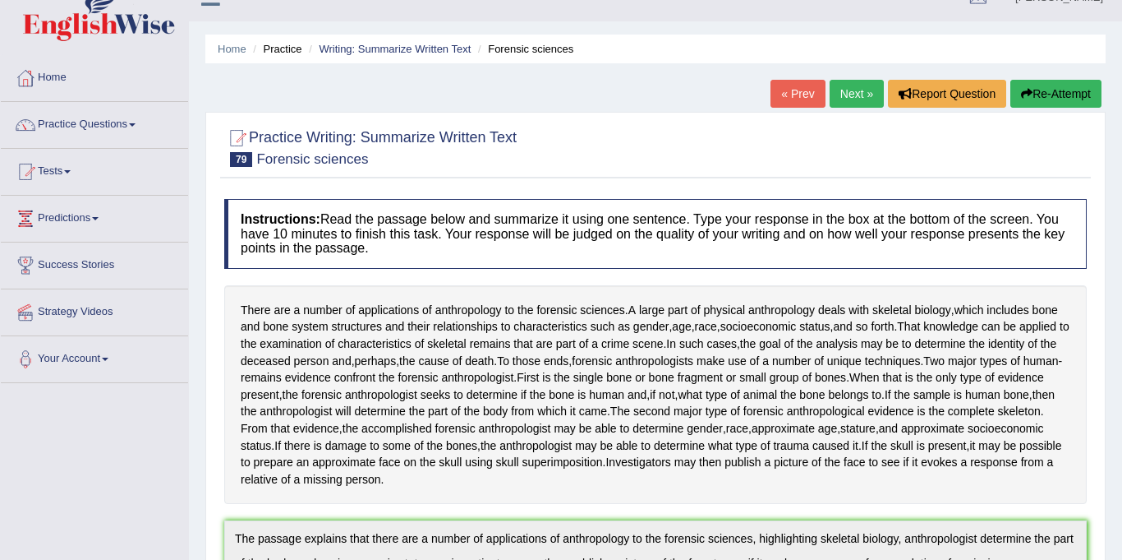
scroll to position [11, 0]
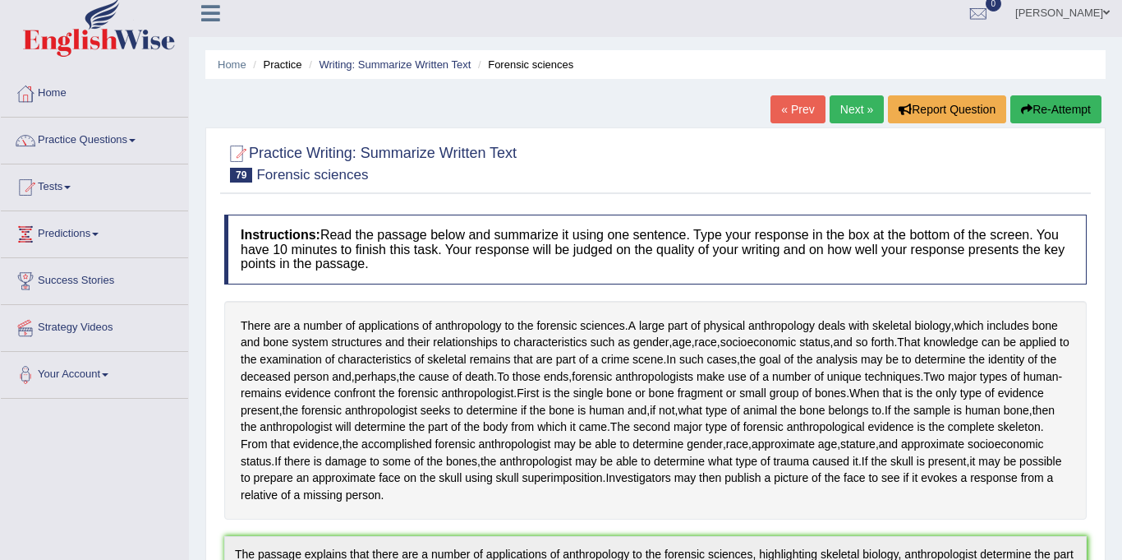
click at [844, 112] on link "Next »" at bounding box center [857, 109] width 54 height 28
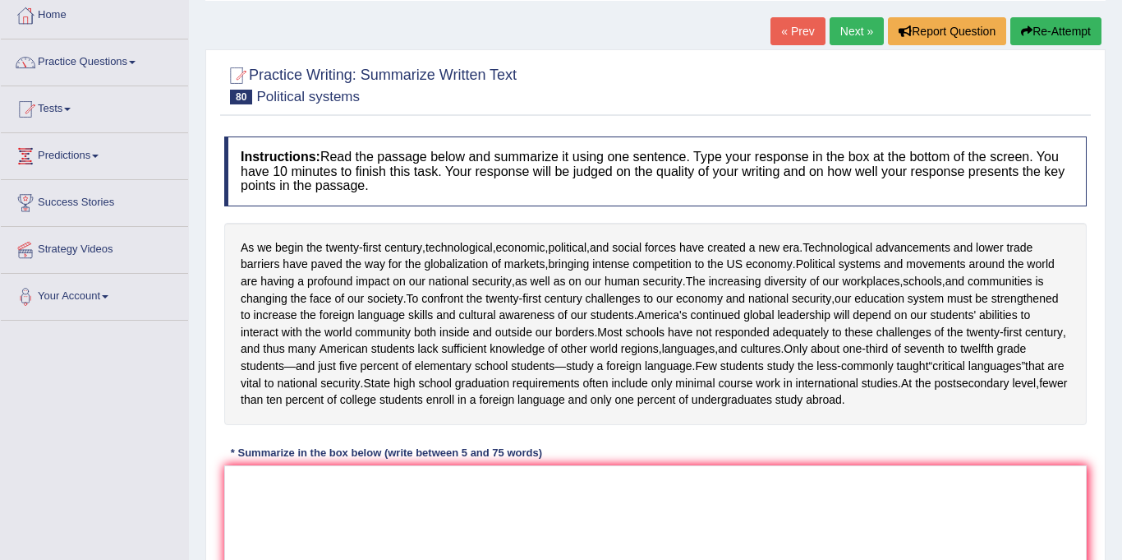
scroll to position [154, 0]
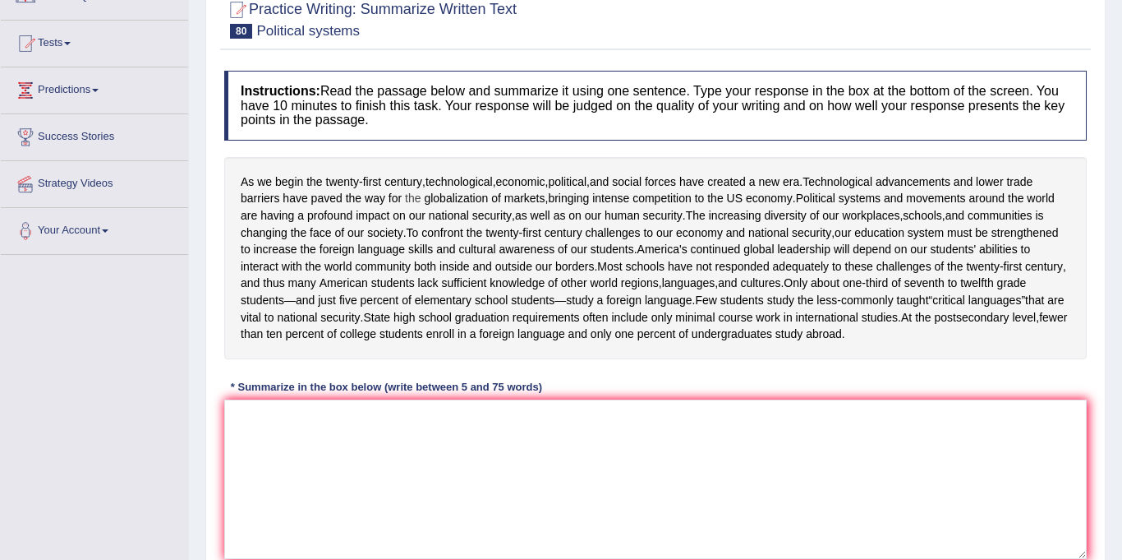
drag, startPoint x: 238, startPoint y: 182, endPoint x: 408, endPoint y: 199, distance: 170.9
click at [407, 199] on div "As we begin the twenty - first century , technological , economic , political ,…" at bounding box center [655, 258] width 863 height 202
